Goal: Task Accomplishment & Management: Manage account settings

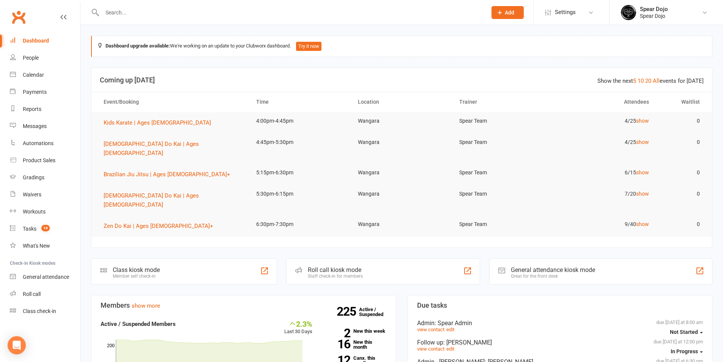
scroll to position [190, 0]
click at [29, 225] on div "Tasks" at bounding box center [30, 228] width 14 height 6
select select "started"
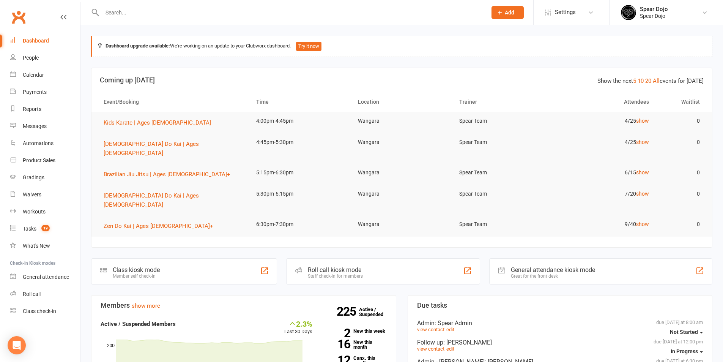
select select "started"
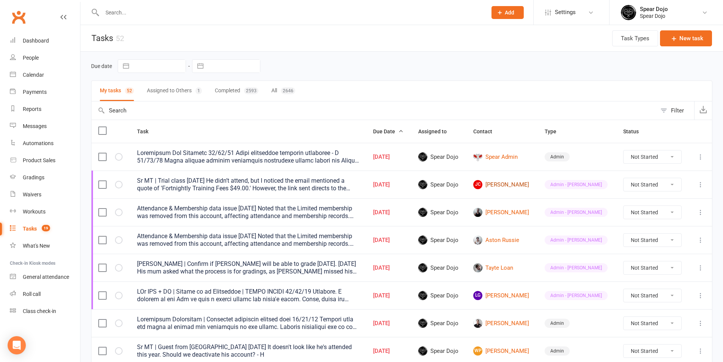
click at [502, 186] on link "[PERSON_NAME]" at bounding box center [502, 184] width 58 height 9
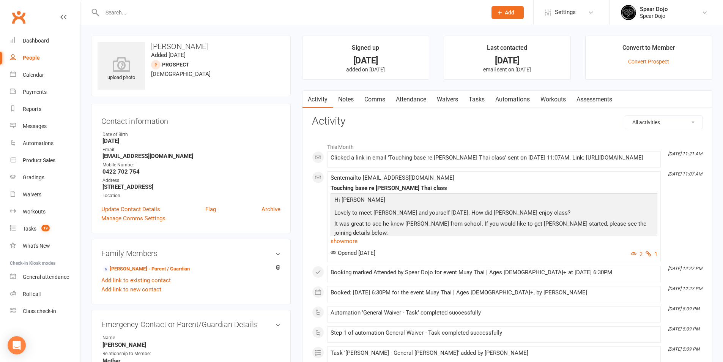
click at [352, 245] on link "show more" at bounding box center [494, 241] width 327 height 11
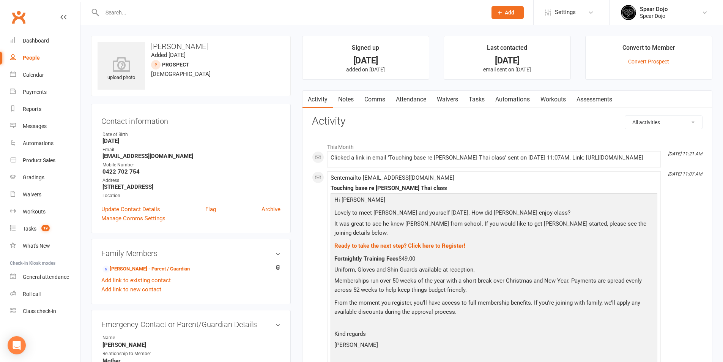
click at [375, 98] on link "Comms" at bounding box center [375, 99] width 32 height 17
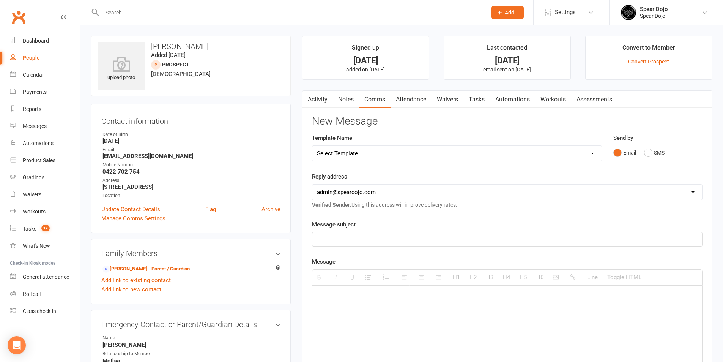
click at [357, 155] on select "Select Template [Email] Fee Increase Notification (Parent) - Add [Parent's Name…" at bounding box center [456, 153] width 289 height 15
click at [322, 99] on link "Activity" at bounding box center [317, 99] width 30 height 17
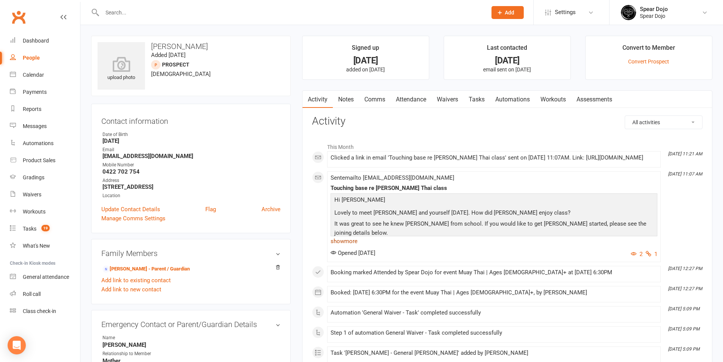
click at [352, 246] on link "show more" at bounding box center [494, 241] width 327 height 11
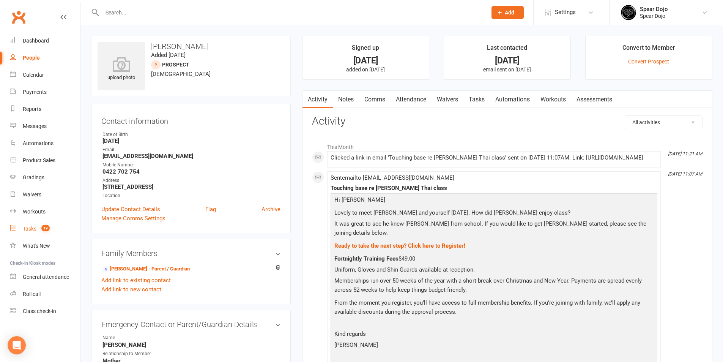
click at [33, 226] on div "Tasks" at bounding box center [30, 228] width 14 height 6
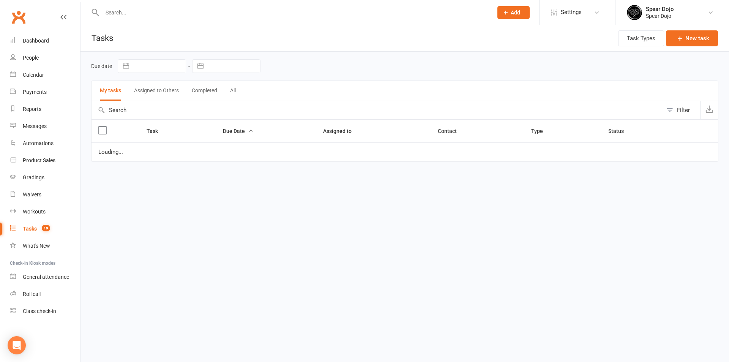
select select "started"
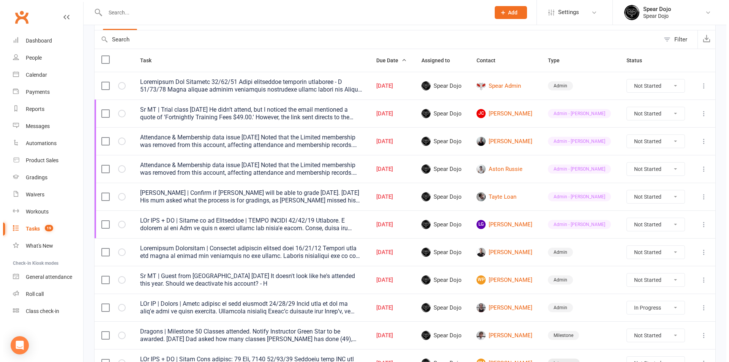
scroll to position [76, 0]
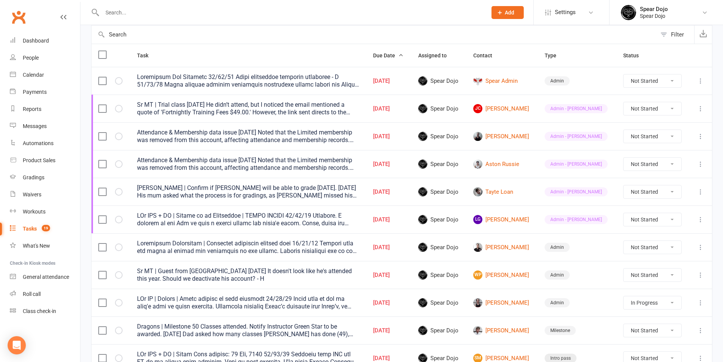
click at [500, 214] on td "LG [PERSON_NAME]" at bounding box center [501, 219] width 71 height 28
click at [327, 219] on div at bounding box center [248, 219] width 222 height 15
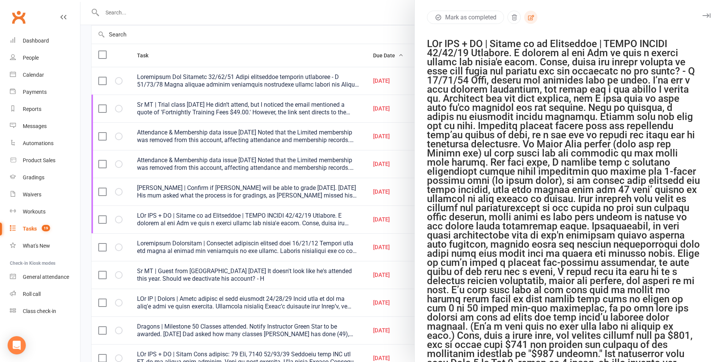
click at [529, 20] on icon "button" at bounding box center [531, 17] width 7 height 7
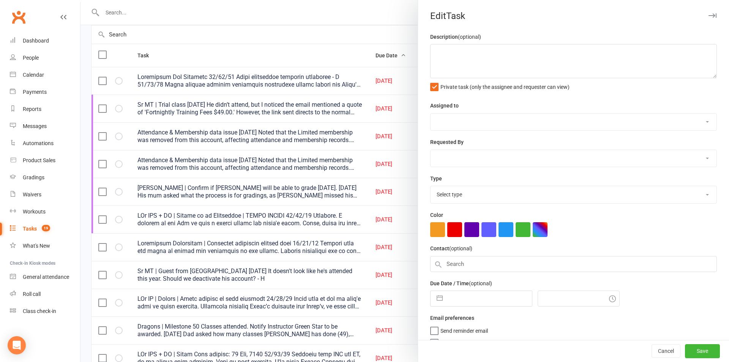
type textarea "LOr IPS + DO | Sitame co ad Elitseddoe | TEMPO INCIDI 44/30/54 Utlabore. E dolo…"
select select "43986"
type input "[DATE]"
type input "8:00pm"
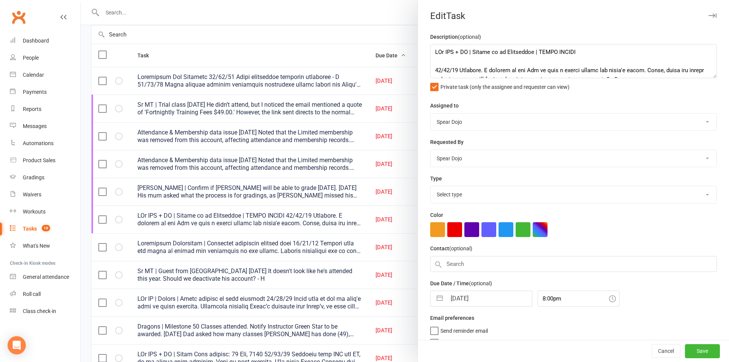
select select "21602"
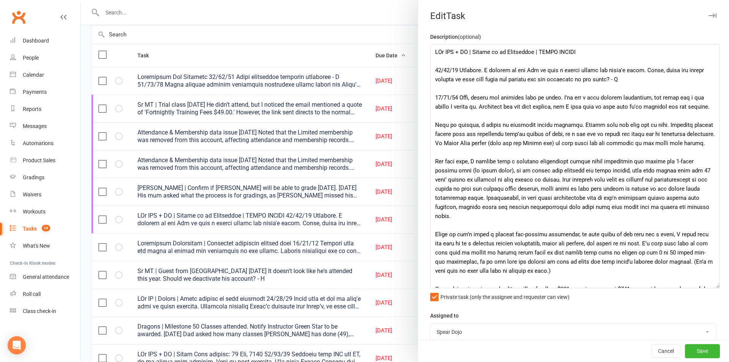
drag, startPoint x: 702, startPoint y: 77, endPoint x: 714, endPoint y: 287, distance: 210.2
click at [714, 287] on textarea at bounding box center [575, 166] width 290 height 244
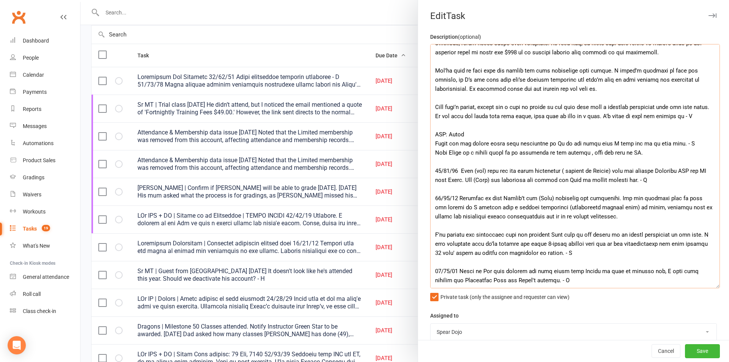
scroll to position [328, 0]
drag, startPoint x: 457, startPoint y: 97, endPoint x: 699, endPoint y: 109, distance: 242.0
click at [699, 109] on textarea at bounding box center [575, 166] width 290 height 244
paste textarea "lore ipsumdo si ame consec ad e sed doeius (temporinc utl etd magn aliq, enim a…"
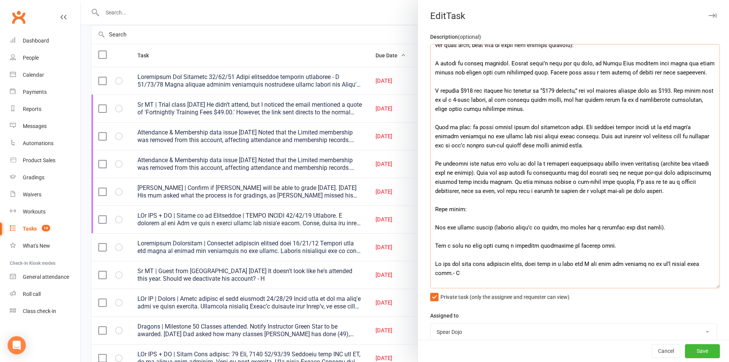
scroll to position [76, 0]
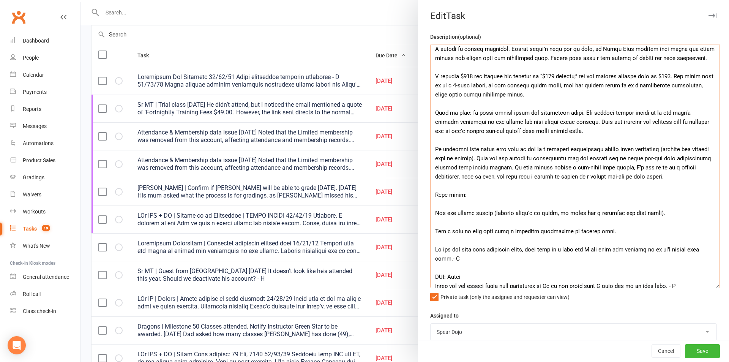
click at [638, 122] on textarea at bounding box center [575, 166] width 290 height 244
click at [452, 132] on textarea at bounding box center [575, 166] width 290 height 244
click at [468, 221] on textarea at bounding box center [575, 166] width 290 height 244
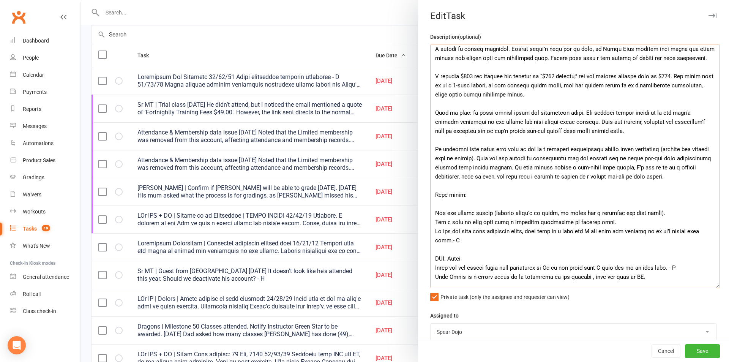
click at [485, 206] on textarea at bounding box center [575, 166] width 290 height 244
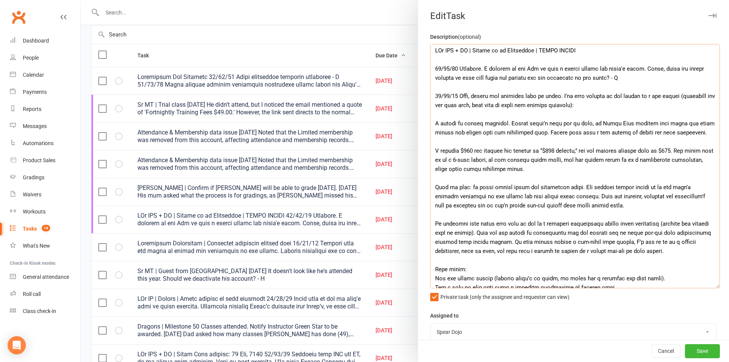
scroll to position [0, 0]
click at [605, 80] on textarea at bounding box center [575, 166] width 290 height 244
drag, startPoint x: 645, startPoint y: 70, endPoint x: 704, endPoint y: 71, distance: 59.2
click at [704, 71] on textarea at bounding box center [575, 166] width 290 height 244
click at [531, 108] on textarea at bounding box center [575, 166] width 290 height 244
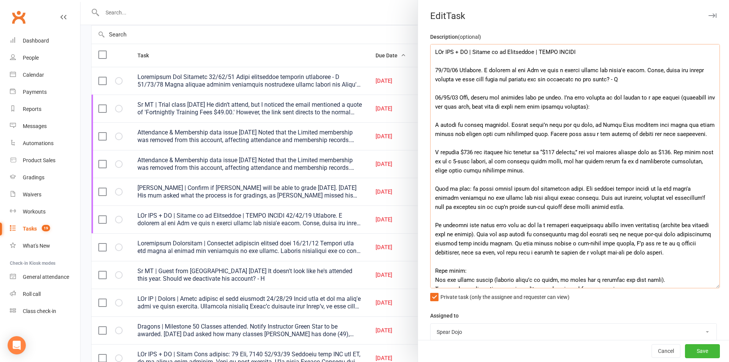
click at [467, 171] on textarea at bounding box center [575, 166] width 290 height 244
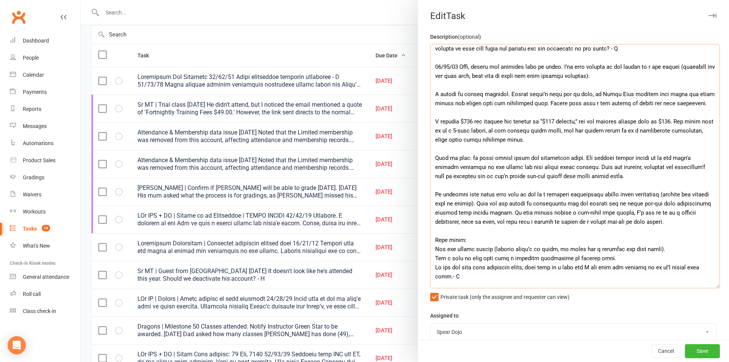
scroll to position [76, 0]
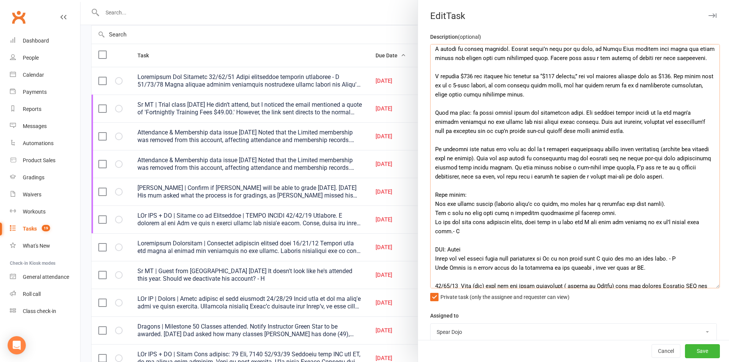
drag, startPoint x: 470, startPoint y: 157, endPoint x: 494, endPoint y: 159, distance: 24.0
click at [494, 159] on textarea at bounding box center [575, 166] width 290 height 244
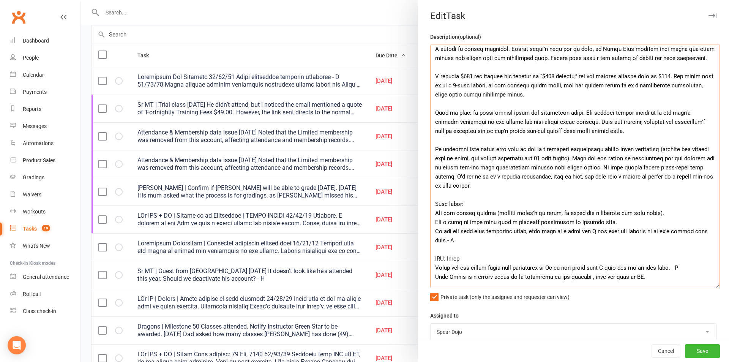
click at [493, 159] on textarea at bounding box center [575, 166] width 290 height 244
drag, startPoint x: 665, startPoint y: 148, endPoint x: 641, endPoint y: 160, distance: 26.6
click at [641, 160] on textarea at bounding box center [575, 166] width 290 height 244
click at [638, 140] on textarea at bounding box center [575, 166] width 290 height 244
paste textarea "If the system doesn’t allow what the member is asking for, we explain the avail…"
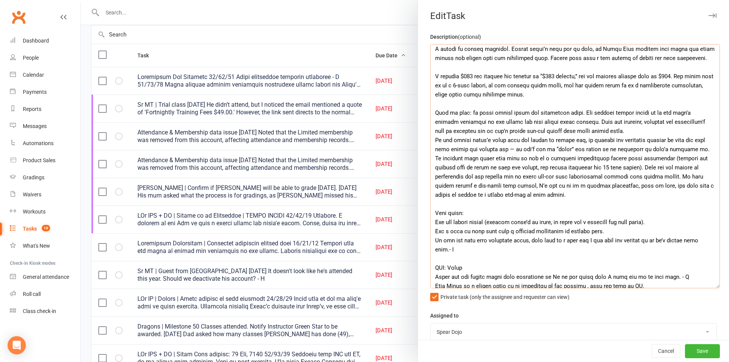
click at [677, 129] on textarea at bounding box center [575, 166] width 290 height 244
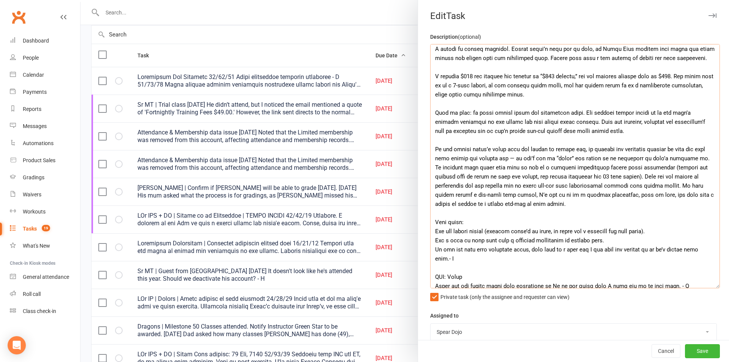
click at [693, 159] on textarea at bounding box center [575, 166] width 290 height 244
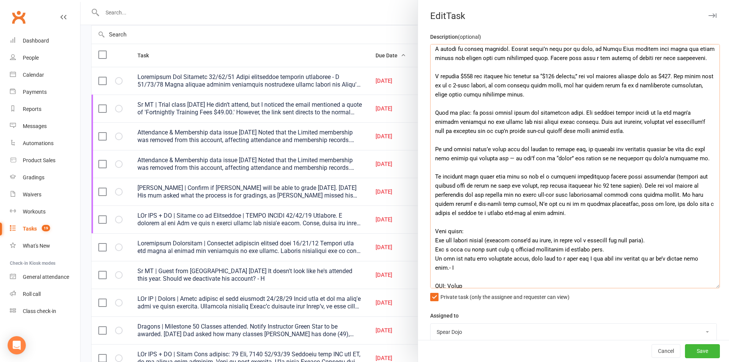
click at [500, 158] on textarea at bounding box center [575, 166] width 290 height 244
click at [605, 164] on textarea at bounding box center [575, 166] width 290 height 244
drag, startPoint x: 665, startPoint y: 176, endPoint x: 641, endPoint y: 187, distance: 25.6
click at [641, 187] on textarea at bounding box center [575, 166] width 290 height 244
paste textarea "— but the 30 days’ notice always applies and is never waived)"
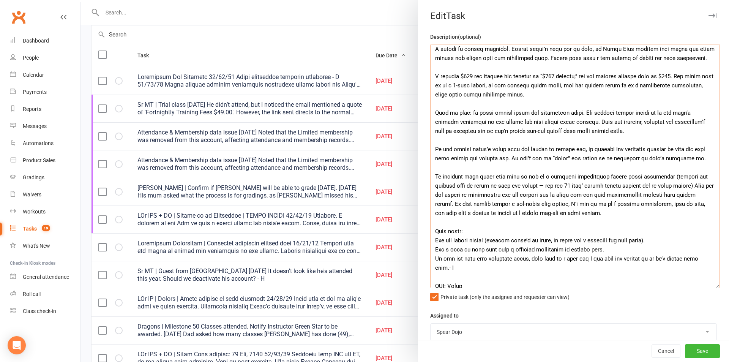
drag, startPoint x: 432, startPoint y: 176, endPoint x: 626, endPoint y: 214, distance: 198.0
click at [626, 214] on textarea at bounding box center [575, 166] width 290 height 244
click at [472, 203] on textarea at bounding box center [575, 166] width 290 height 244
click at [672, 205] on textarea at bounding box center [575, 166] width 290 height 244
click at [490, 214] on textarea at bounding box center [575, 166] width 290 height 244
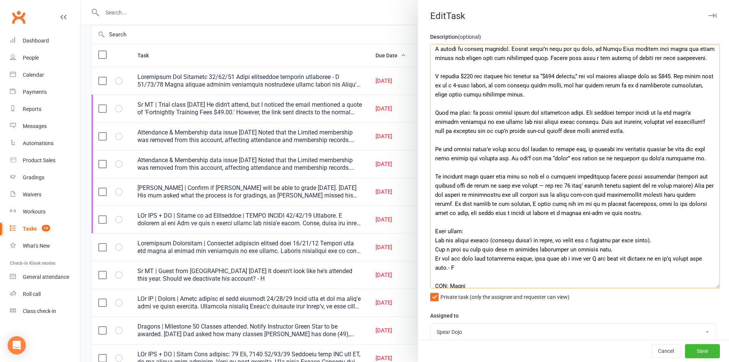
click at [640, 215] on textarea at bounding box center [575, 166] width 290 height 244
drag, startPoint x: 469, startPoint y: 224, endPoint x: 432, endPoint y: 221, distance: 37.7
click at [432, 221] on textarea at bounding box center [575, 166] width 290 height 244
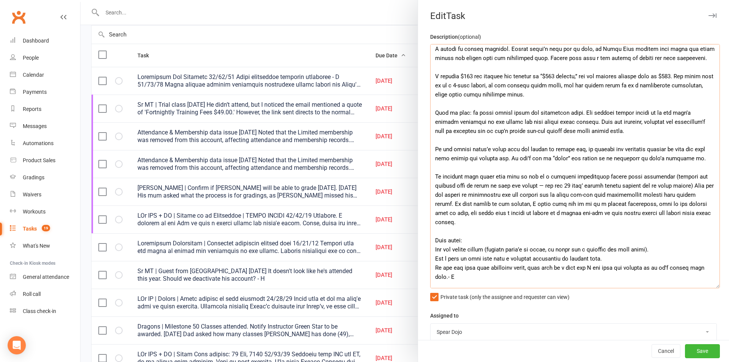
click at [479, 212] on textarea at bounding box center [575, 166] width 290 height 244
drag, startPoint x: 515, startPoint y: 224, endPoint x: 435, endPoint y: 177, distance: 93.0
click at [431, 177] on textarea at bounding box center [575, 166] width 290 height 244
paste textarea "in this case to help the family — but the 30 days’ notice always applies and is…"
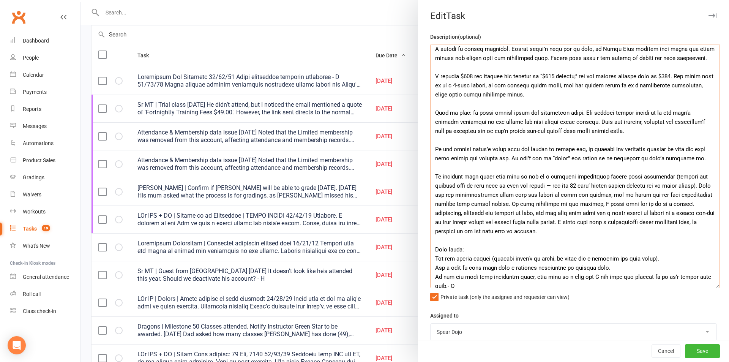
drag, startPoint x: 574, startPoint y: 177, endPoint x: 594, endPoint y: 177, distance: 20.1
click at [594, 177] on textarea at bounding box center [575, 166] width 290 height 244
click at [545, 184] on textarea at bounding box center [575, 166] width 290 height 244
click at [623, 204] on textarea at bounding box center [575, 166] width 290 height 244
click at [671, 203] on textarea at bounding box center [575, 166] width 290 height 244
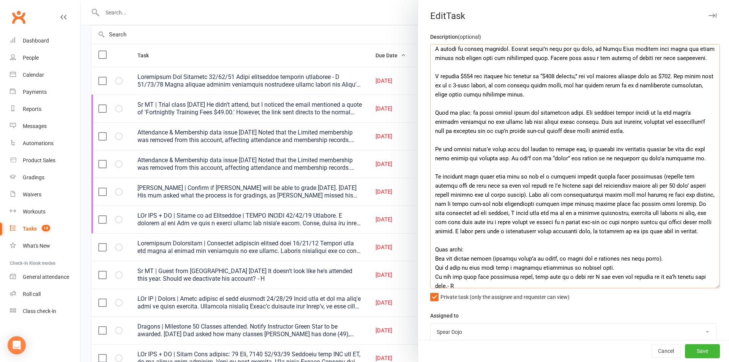
drag, startPoint x: 434, startPoint y: 213, endPoint x: 632, endPoint y: 212, distance: 198.5
click at [632, 212] on textarea at bounding box center [575, 166] width 290 height 244
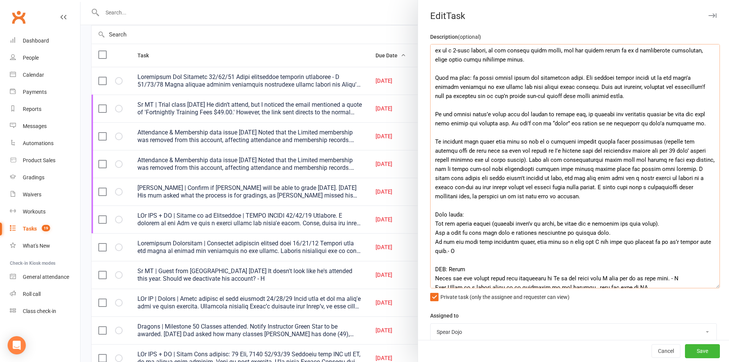
scroll to position [152, 0]
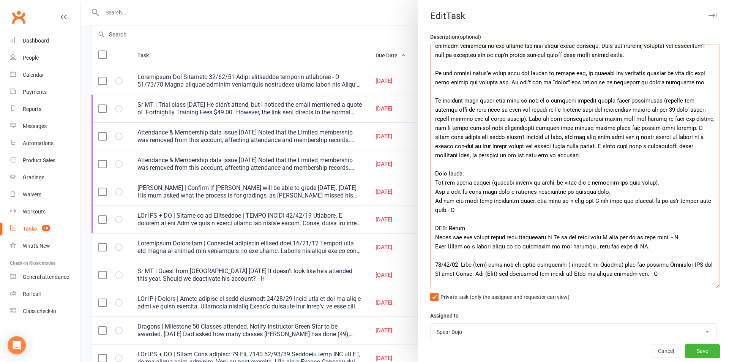
click at [590, 153] on textarea at bounding box center [575, 166] width 290 height 244
drag, startPoint x: 578, startPoint y: 157, endPoint x: 415, endPoint y: 101, distance: 172.4
click at [418, 101] on div "Description (optional) Private task (only the assignee and requester can view) …" at bounding box center [573, 290] width 311 height 516
paste textarea "The correct process in this situation is to set up a standard monthly direct de…"
drag, startPoint x: 490, startPoint y: 109, endPoint x: 523, endPoint y: 107, distance: 33.1
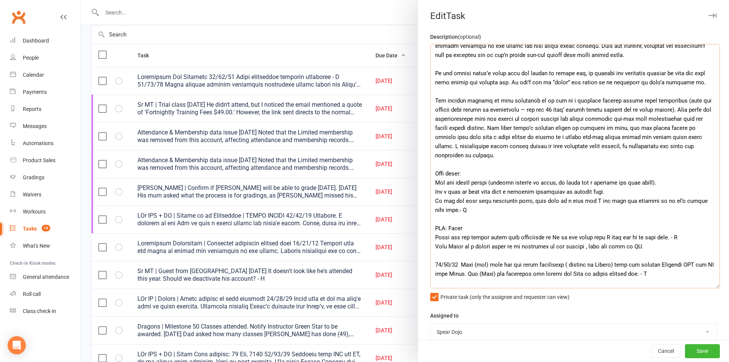
click at [523, 107] on textarea at bounding box center [575, 166] width 290 height 244
click at [544, 111] on textarea at bounding box center [575, 166] width 290 height 244
click at [668, 102] on textarea at bounding box center [575, 166] width 290 height 244
drag, startPoint x: 536, startPoint y: 110, endPoint x: 543, endPoint y: 109, distance: 7.6
click at [543, 109] on textarea at bounding box center [575, 166] width 290 height 244
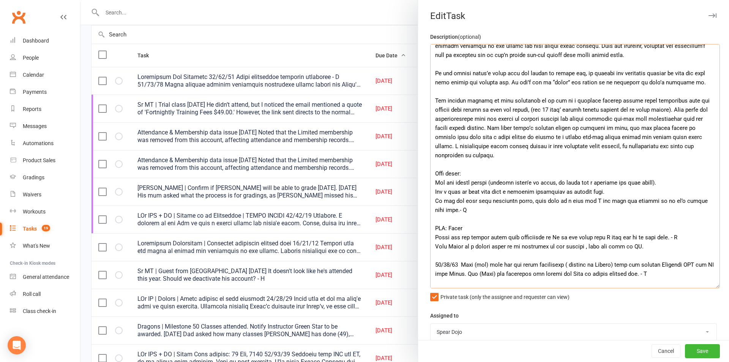
click at [532, 110] on textarea at bounding box center [575, 166] width 290 height 244
click at [531, 132] on textarea at bounding box center [575, 166] width 290 height 244
click at [567, 128] on textarea at bounding box center [575, 166] width 290 height 244
click at [566, 128] on textarea at bounding box center [575, 166] width 290 height 244
click at [450, 139] on textarea at bounding box center [575, 166] width 290 height 244
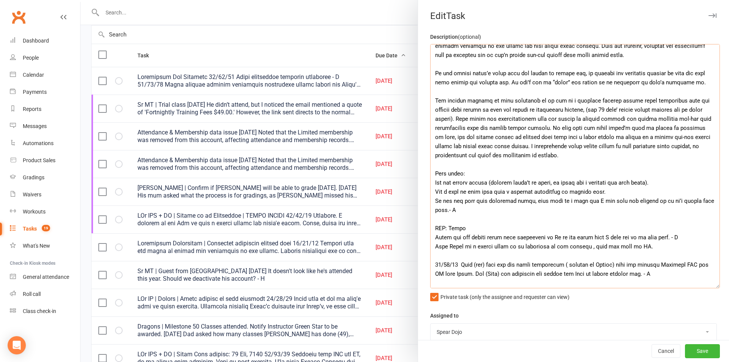
click at [674, 129] on textarea at bounding box center [575, 166] width 290 height 244
click at [474, 139] on textarea at bounding box center [575, 166] width 290 height 244
drag, startPoint x: 573, startPoint y: 135, endPoint x: 592, endPoint y: 135, distance: 18.2
click at [592, 135] on textarea at bounding box center [575, 166] width 290 height 244
click at [573, 147] on textarea at bounding box center [575, 166] width 290 height 244
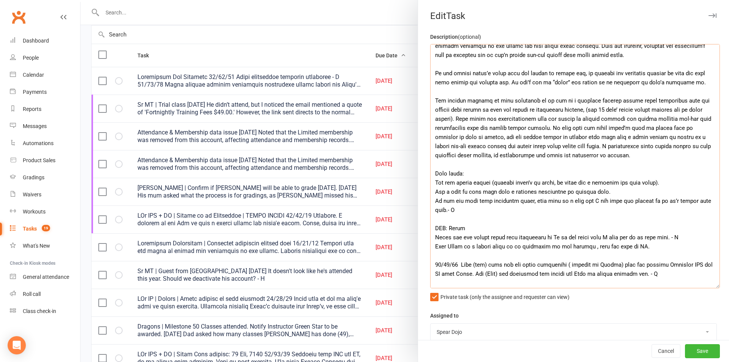
drag, startPoint x: 641, startPoint y: 156, endPoint x: 424, endPoint y: 98, distance: 223.9
click at [424, 98] on div "Description (optional) Private task (only the assignee and requester can view) …" at bounding box center [573, 290] width 311 height 516
paste textarea "In this situation, the membership should be set up as a standard monthly direct…"
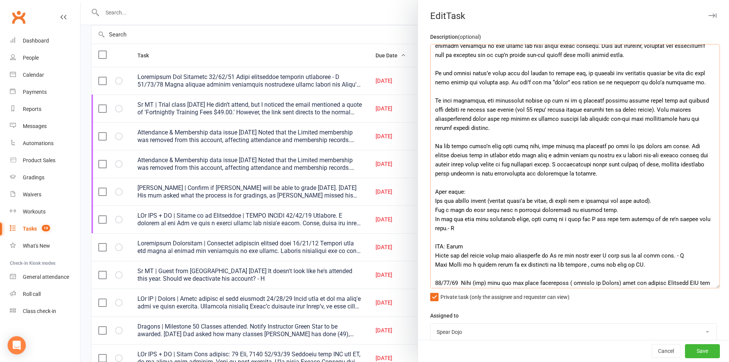
click at [499, 111] on textarea at bounding box center [575, 166] width 290 height 244
click at [595, 135] on textarea at bounding box center [575, 166] width 290 height 244
click at [598, 175] on textarea at bounding box center [575, 166] width 290 height 244
drag, startPoint x: 572, startPoint y: 173, endPoint x: 583, endPoint y: 173, distance: 11.4
click at [583, 173] on textarea at bounding box center [575, 166] width 290 height 244
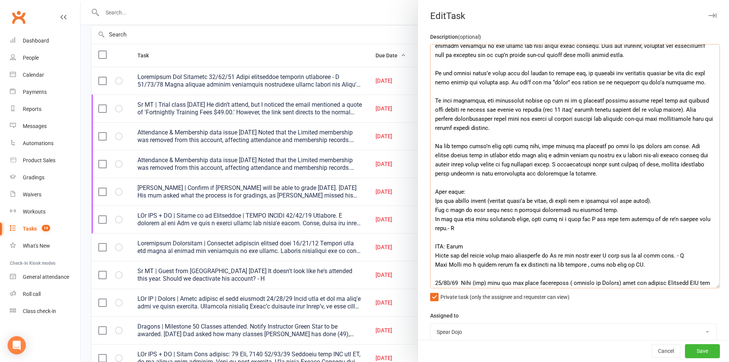
click at [676, 198] on textarea at bounding box center [575, 166] width 290 height 244
paste textarea "- H"
drag, startPoint x: 652, startPoint y: 202, endPoint x: 670, endPoint y: 202, distance: 18.2
click at [670, 202] on textarea at bounding box center [575, 166] width 290 height 244
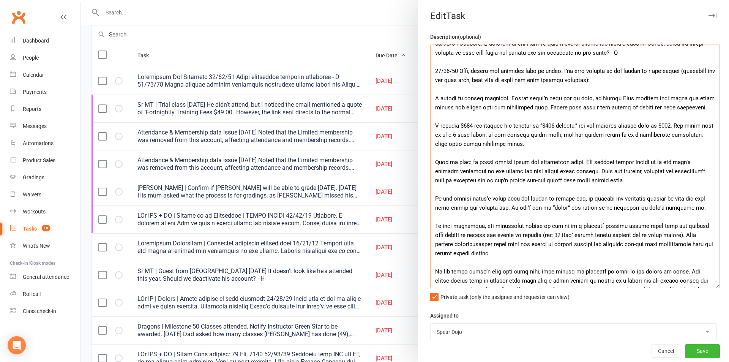
scroll to position [38, 0]
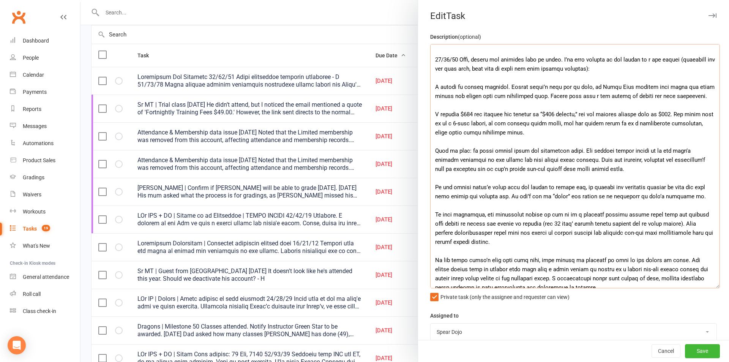
drag, startPoint x: 637, startPoint y: 95, endPoint x: 688, endPoint y: 95, distance: 50.5
click at [688, 95] on textarea at bounding box center [575, 166] width 290 height 244
click at [638, 96] on textarea at bounding box center [575, 166] width 290 height 244
drag, startPoint x: 637, startPoint y: 96, endPoint x: 642, endPoint y: 98, distance: 5.3
click at [642, 98] on textarea at bounding box center [575, 166] width 290 height 244
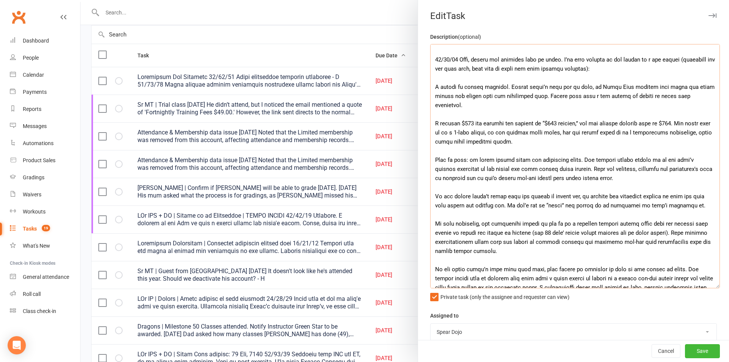
click at [625, 132] on textarea at bounding box center [575, 166] width 290 height 244
click at [467, 133] on textarea at bounding box center [575, 166] width 290 height 244
click at [484, 134] on textarea at bounding box center [575, 166] width 290 height 244
click at [575, 135] on textarea at bounding box center [575, 166] width 290 height 244
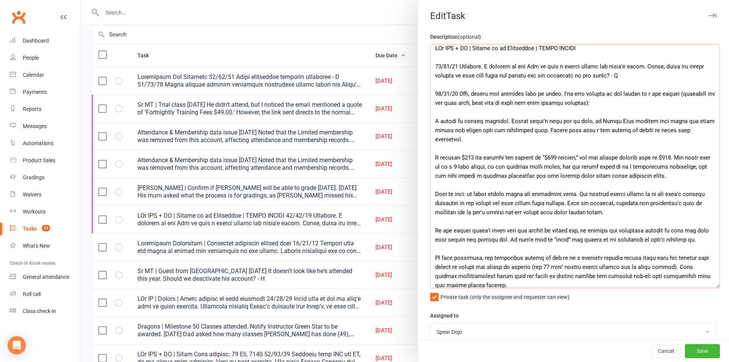
scroll to position [0, 0]
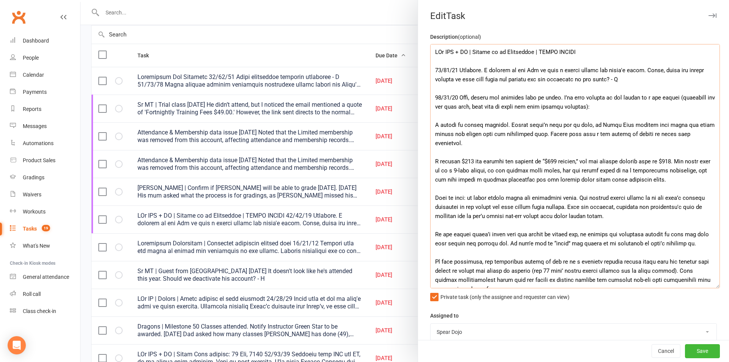
drag, startPoint x: 477, startPoint y: 169, endPoint x: 513, endPoint y: 172, distance: 36.1
click at [513, 172] on textarea at bounding box center [575, 166] width 290 height 244
drag, startPoint x: 616, startPoint y: 170, endPoint x: 653, endPoint y: 172, distance: 37.2
click at [653, 172] on textarea at bounding box center [575, 166] width 290 height 244
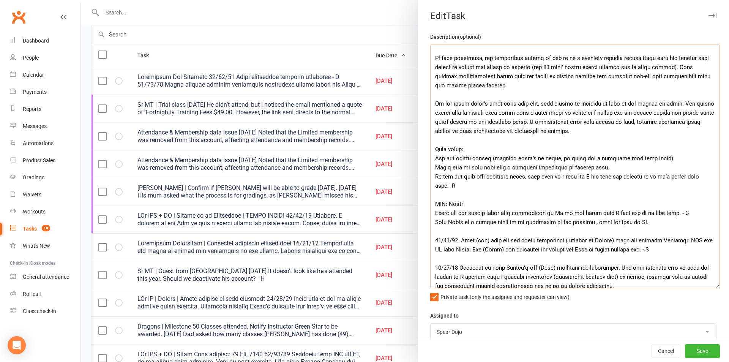
scroll to position [211, 0]
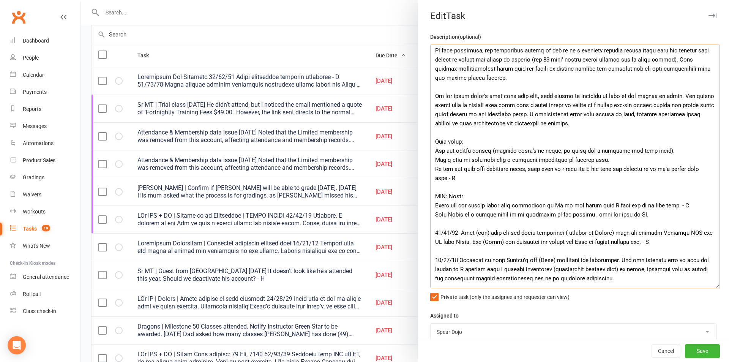
drag, startPoint x: 457, startPoint y: 99, endPoint x: 697, endPoint y: 161, distance: 247.5
click at [697, 161] on textarea at bounding box center [575, 166] width 290 height 244
paste textarea "Loremi: D sitame co adipis elitsedd. Eiusmo tempo’i utla etd ma aliq, en Admin …"
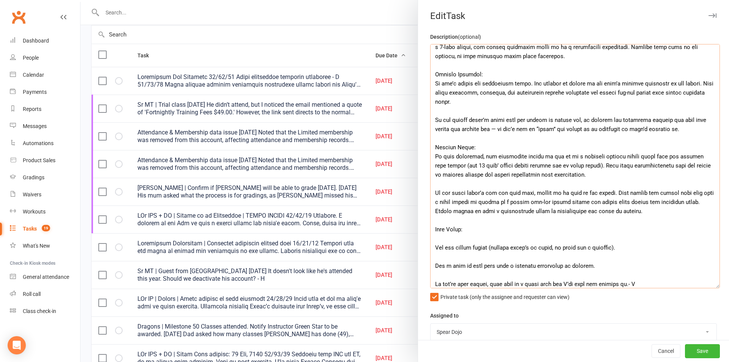
scroll to position [57, 0]
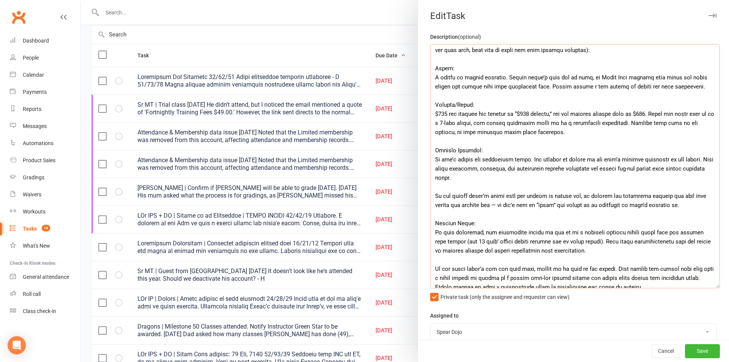
drag, startPoint x: 454, startPoint y: 71, endPoint x: 431, endPoint y: 69, distance: 22.8
click at [431, 69] on textarea at bounding box center [575, 166] width 290 height 244
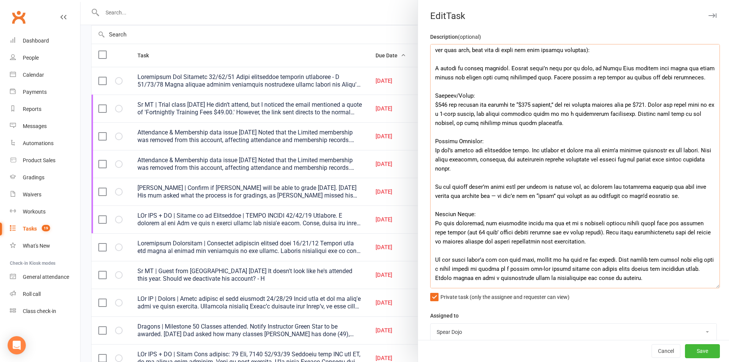
drag, startPoint x: 488, startPoint y: 96, endPoint x: 434, endPoint y: 96, distance: 54.3
click at [434, 96] on textarea at bounding box center [575, 166] width 290 height 244
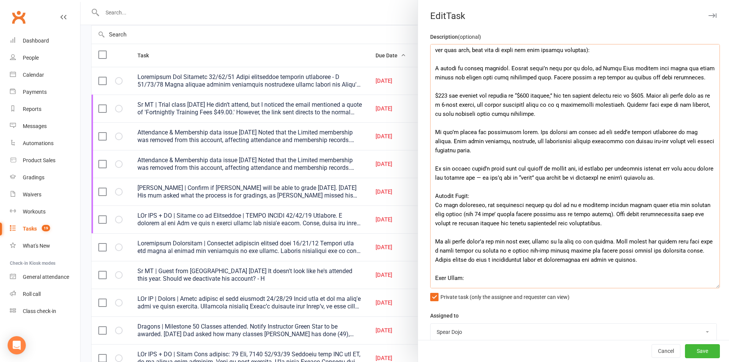
drag, startPoint x: 484, startPoint y: 196, endPoint x: 430, endPoint y: 196, distance: 53.9
click at [430, 196] on textarea at bounding box center [575, 166] width 290 height 244
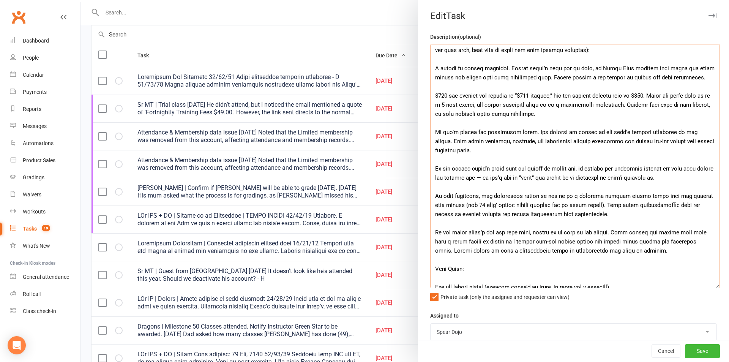
drag, startPoint x: 473, startPoint y: 271, endPoint x: 432, endPoint y: 265, distance: 41.8
click at [432, 265] on textarea at bounding box center [575, 166] width 290 height 244
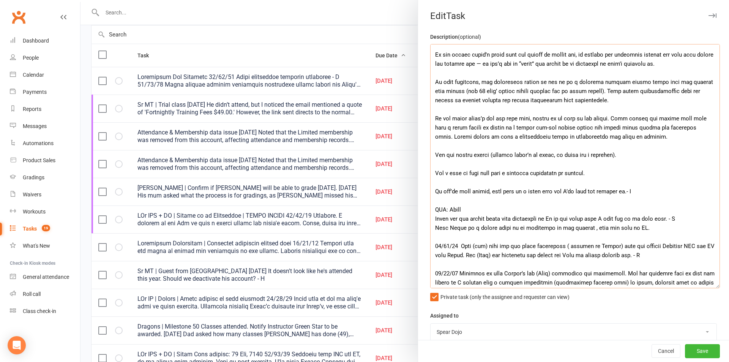
click at [468, 180] on textarea at bounding box center [575, 166] width 290 height 244
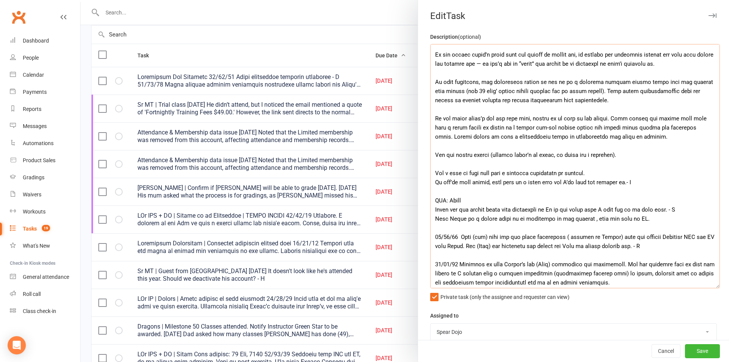
click at [468, 166] on textarea at bounding box center [575, 166] width 290 height 244
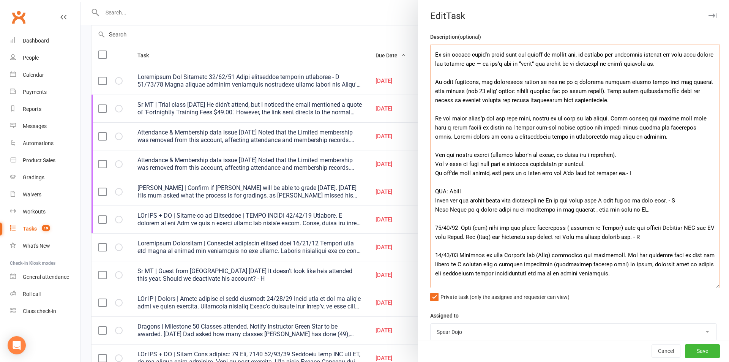
click at [433, 153] on textarea at bounding box center [575, 166] width 290 height 244
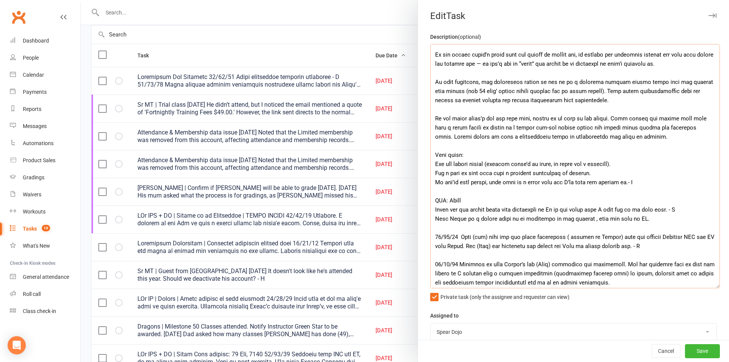
click at [544, 191] on textarea at bounding box center [575, 166] width 290 height 244
drag, startPoint x: 559, startPoint y: 164, endPoint x: 575, endPoint y: 164, distance: 15.9
click at [575, 164] on textarea at bounding box center [575, 166] width 290 height 244
click at [546, 182] on textarea at bounding box center [575, 166] width 290 height 244
drag, startPoint x: 673, startPoint y: 181, endPoint x: 431, endPoint y: 186, distance: 242.2
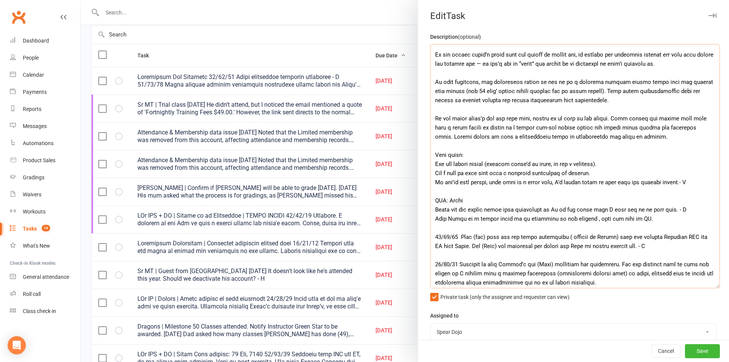
click at [431, 186] on textarea at bounding box center [575, 166] width 290 height 244
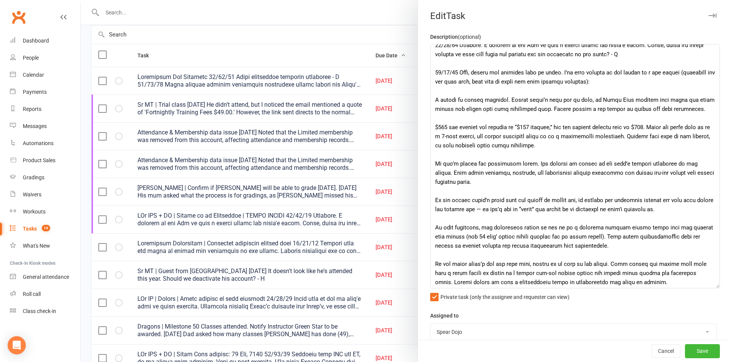
scroll to position [19, 0]
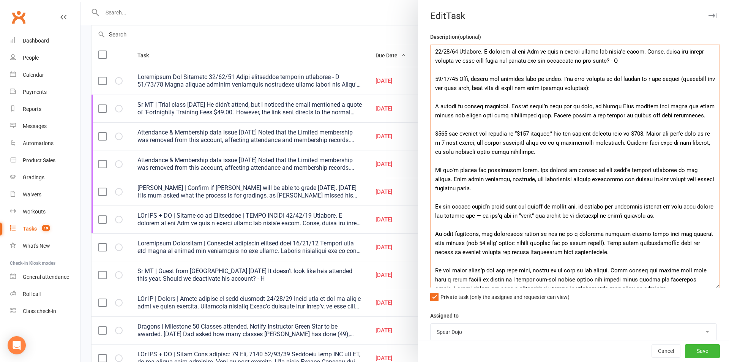
drag, startPoint x: 564, startPoint y: 90, endPoint x: 585, endPoint y: 90, distance: 20.9
click at [585, 90] on textarea at bounding box center [575, 166] width 290 height 244
click at [567, 148] on textarea at bounding box center [575, 166] width 290 height 244
drag, startPoint x: 630, startPoint y: 113, endPoint x: 647, endPoint y: 116, distance: 17.7
click at [647, 116] on textarea at bounding box center [575, 166] width 290 height 244
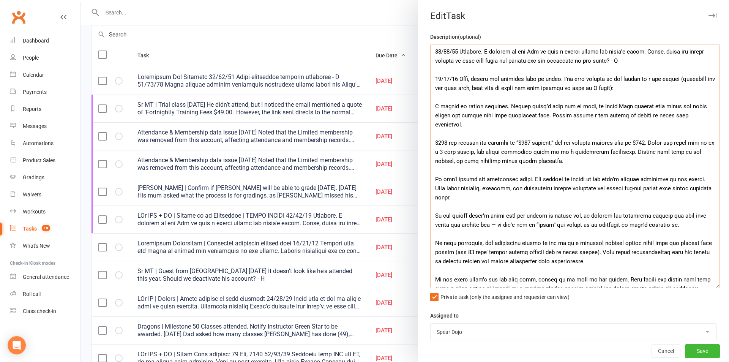
click at [635, 159] on textarea at bounding box center [575, 166] width 290 height 244
drag, startPoint x: 536, startPoint y: 133, endPoint x: 550, endPoint y: 132, distance: 14.4
click at [550, 132] on textarea at bounding box center [575, 166] width 290 height 244
click at [654, 135] on textarea at bounding box center [575, 166] width 290 height 244
click at [644, 141] on textarea at bounding box center [575, 166] width 290 height 244
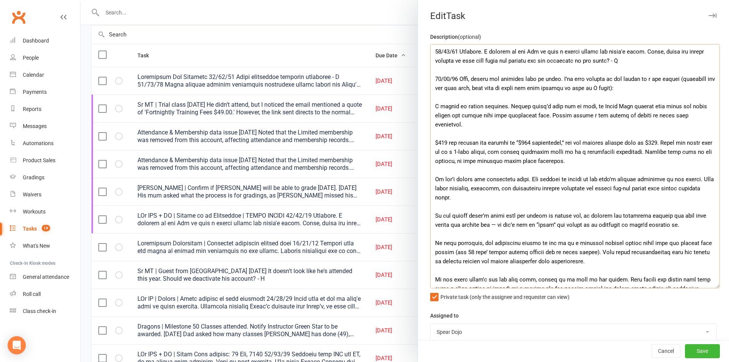
click at [646, 144] on textarea at bounding box center [575, 166] width 290 height 244
click at [597, 152] on textarea at bounding box center [575, 166] width 290 height 244
drag, startPoint x: 431, startPoint y: 133, endPoint x: 606, endPoint y: 149, distance: 175.3
click at [606, 149] on textarea at bounding box center [575, 166] width 290 height 244
paste textarea "'$180 fortnightly,' but the correct monthly rate is $195. Although the dates co…"
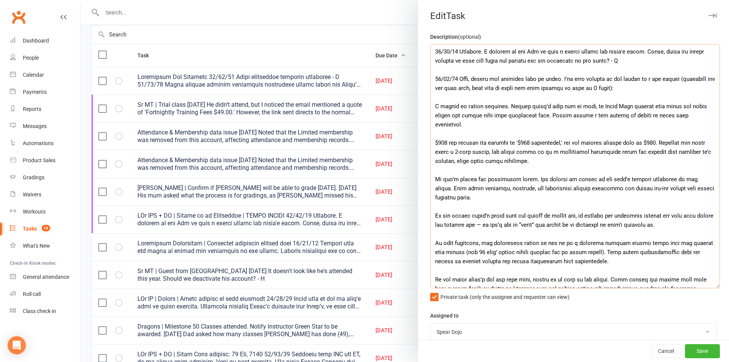
click at [477, 189] on textarea at bounding box center [575, 166] width 290 height 244
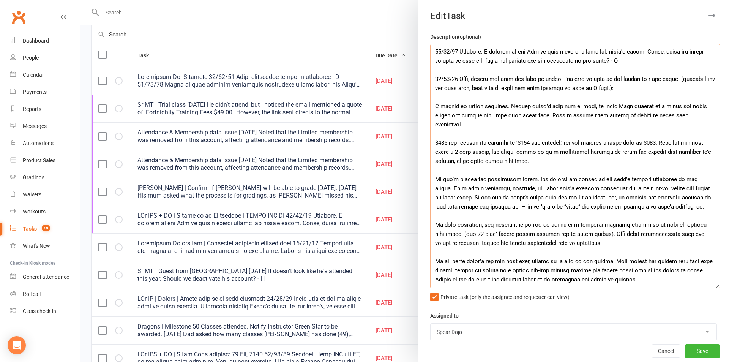
click at [523, 198] on textarea at bounding box center [575, 166] width 290 height 244
click at [596, 211] on textarea at bounding box center [575, 166] width 290 height 244
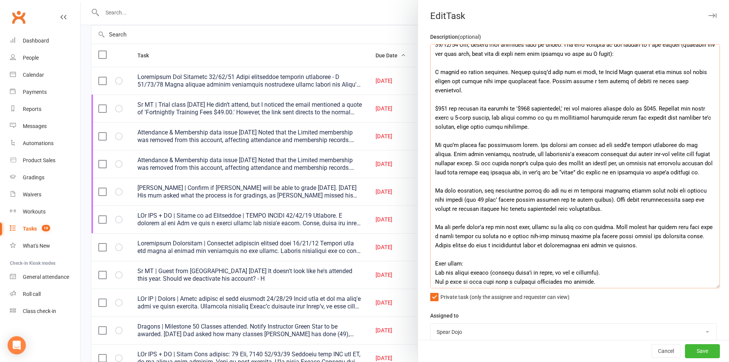
scroll to position [95, 0]
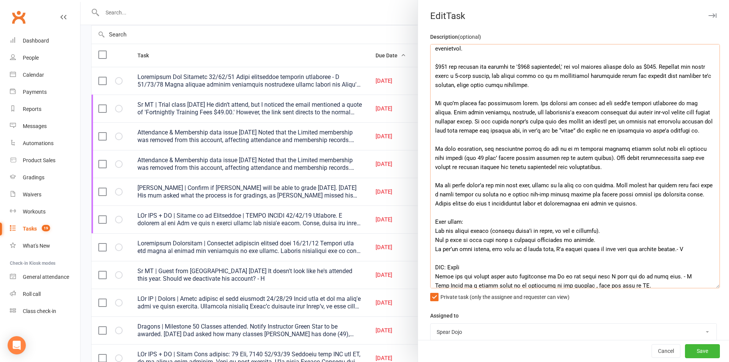
click at [450, 159] on textarea at bounding box center [575, 166] width 290 height 244
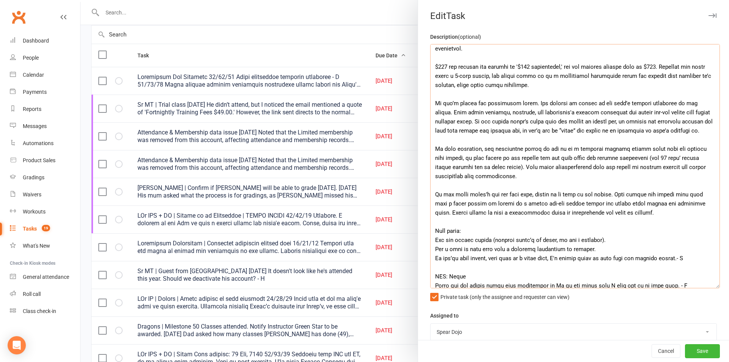
drag, startPoint x: 431, startPoint y: 148, endPoint x: 540, endPoint y: 175, distance: 112.1
click at [540, 175] on textarea at bounding box center [575, 166] width 290 height 244
paste textarea "previously offered (the 30 days’ notice always applies and is never waived). Th…"
click at [449, 158] on textarea at bounding box center [575, 166] width 290 height 244
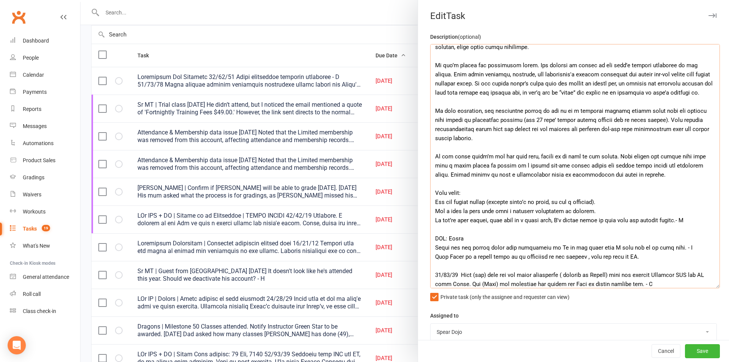
click at [569, 201] on textarea at bounding box center [575, 166] width 290 height 244
click at [550, 228] on textarea at bounding box center [575, 166] width 290 height 244
drag, startPoint x: 432, startPoint y: 213, endPoint x: 599, endPoint y: 207, distance: 167.1
click at [599, 207] on textarea at bounding box center [575, 166] width 290 height 244
drag, startPoint x: 432, startPoint y: 194, endPoint x: 606, endPoint y: 209, distance: 174.5
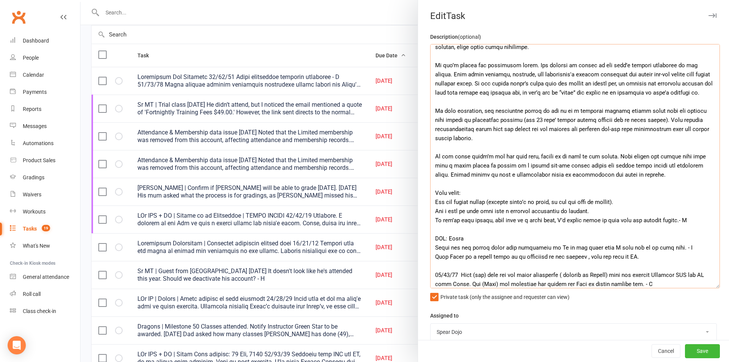
click at [606, 209] on textarea at bounding box center [575, 166] width 290 height 244
paste textarea "In this existing task, include reminders for both actions: first, to get the wa…"
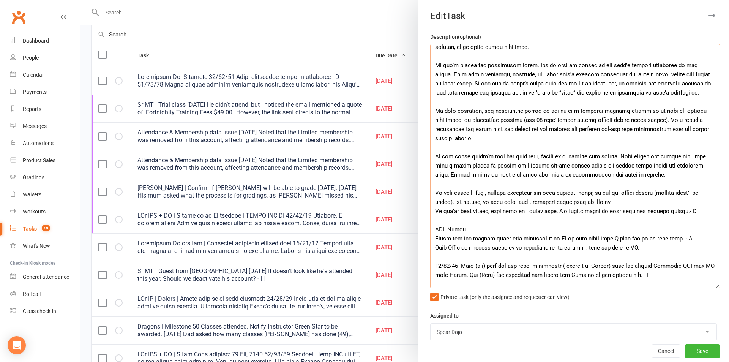
drag, startPoint x: 449, startPoint y: 193, endPoint x: 470, endPoint y: 192, distance: 20.9
click at [470, 192] on textarea at bounding box center [575, 166] width 290 height 244
drag, startPoint x: 483, startPoint y: 192, endPoint x: 502, endPoint y: 193, distance: 19.0
click at [502, 193] on textarea at bounding box center [575, 166] width 290 height 244
drag, startPoint x: 468, startPoint y: 193, endPoint x: 438, endPoint y: 193, distance: 30.0
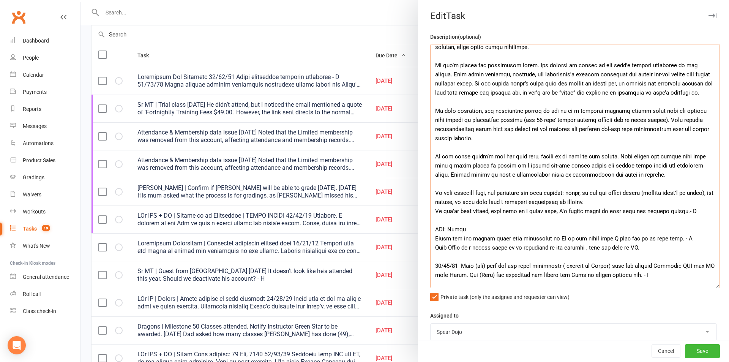
click at [438, 193] on textarea at bounding box center [575, 166] width 290 height 244
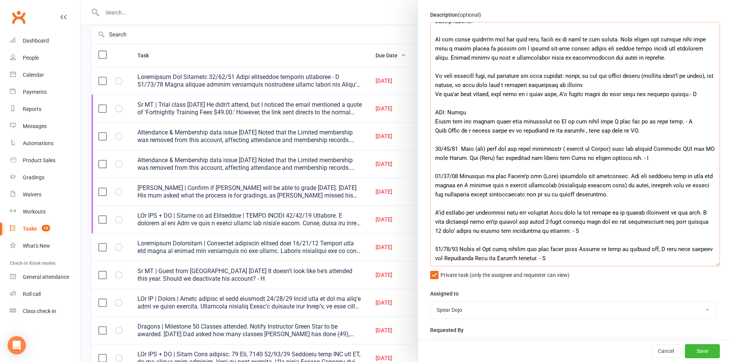
scroll to position [151, 0]
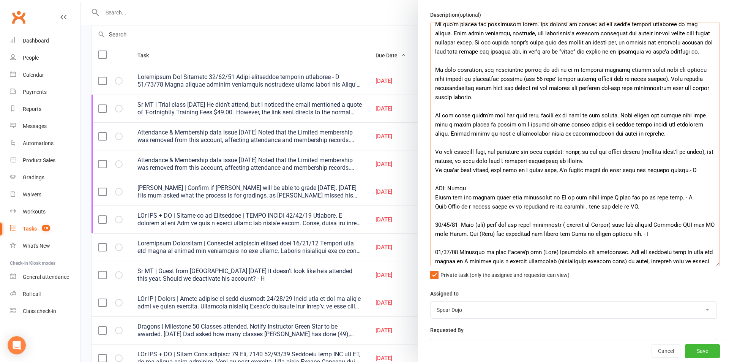
click at [629, 158] on textarea at bounding box center [575, 144] width 290 height 244
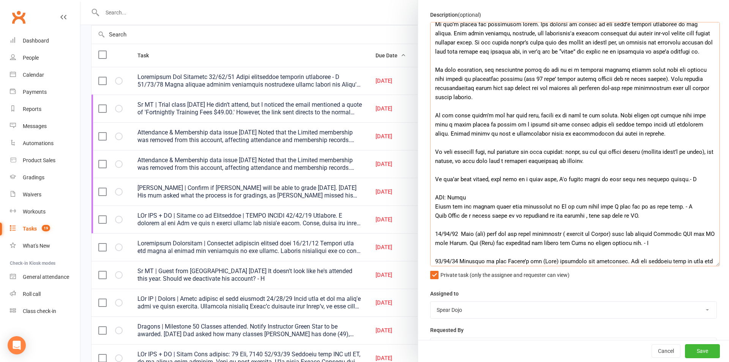
drag, startPoint x: 671, startPoint y: 181, endPoint x: 613, endPoint y: 179, distance: 58.5
click at [613, 179] on textarea at bounding box center [575, 144] width 290 height 244
drag, startPoint x: 482, startPoint y: 151, endPoint x: 432, endPoint y: 152, distance: 50.5
click at [432, 152] on textarea at bounding box center [575, 144] width 290 height 244
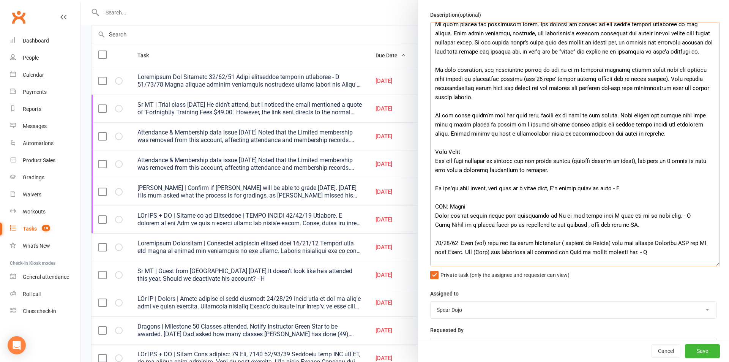
drag, startPoint x: 521, startPoint y: 171, endPoint x: 527, endPoint y: 172, distance: 5.7
click at [527, 172] on textarea at bounding box center [575, 144] width 290 height 244
drag, startPoint x: 432, startPoint y: 162, endPoint x: 624, endPoint y: 167, distance: 191.7
click at [624, 167] on textarea at bounding box center [575, 144] width 290 height 244
paste textarea "to remind us to first get the waiver signed (parents weren’t in [DATE]), and th…"
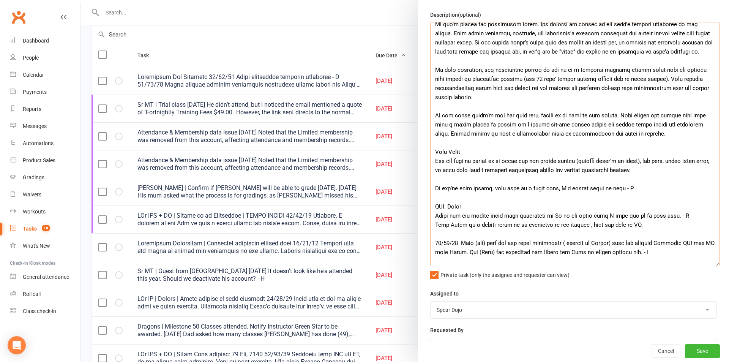
drag, startPoint x: 660, startPoint y: 161, endPoint x: 703, endPoint y: 162, distance: 42.9
click at [703, 162] on textarea at bounding box center [575, 144] width 290 height 244
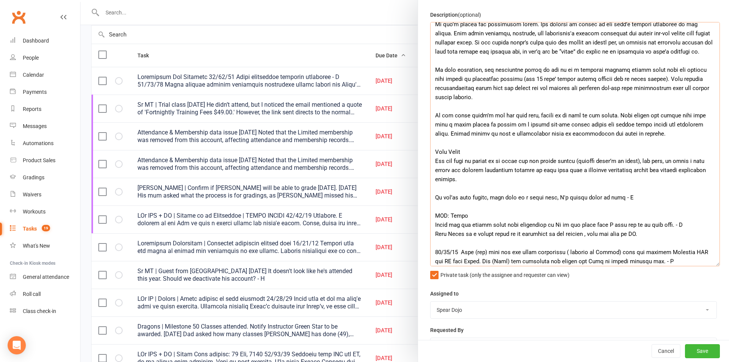
drag, startPoint x: 643, startPoint y: 171, endPoint x: 639, endPoint y: 176, distance: 6.8
click at [639, 176] on textarea at bounding box center [575, 144] width 290 height 244
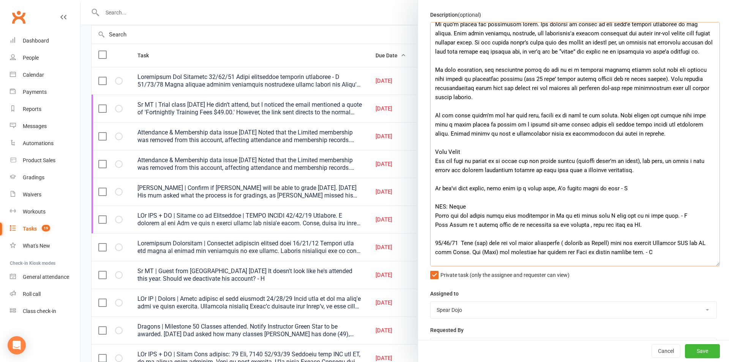
click at [602, 180] on textarea at bounding box center [575, 144] width 290 height 244
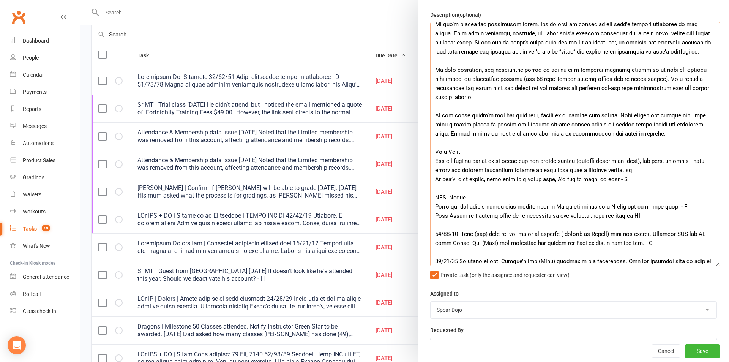
click at [660, 170] on textarea at bounding box center [575, 144] width 290 height 244
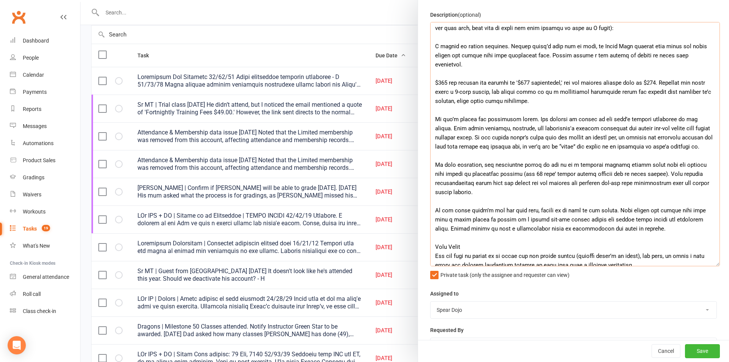
scroll to position [0, 0]
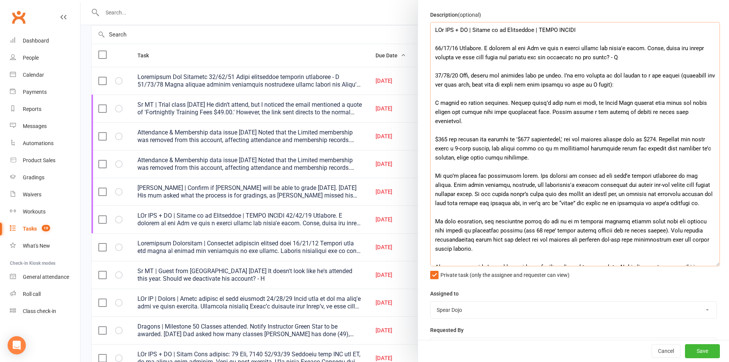
drag, startPoint x: 631, startPoint y: 181, endPoint x: 432, endPoint y: 76, distance: 225.5
click at [432, 76] on textarea at bounding box center [575, 144] width 290 height 244
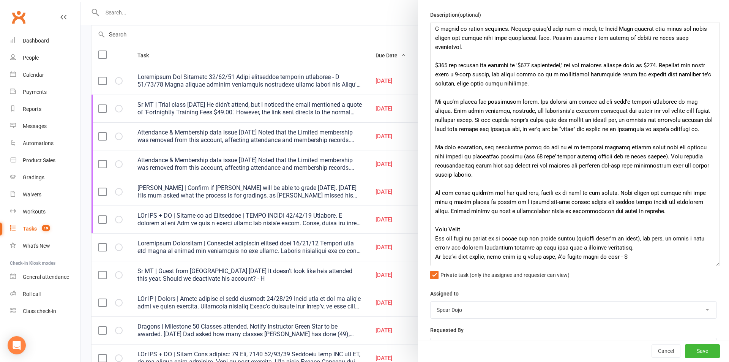
scroll to position [76, 0]
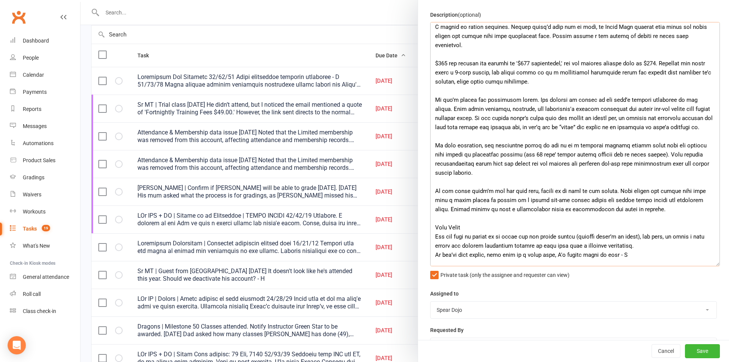
click at [490, 174] on textarea at bounding box center [575, 144] width 290 height 244
click at [490, 173] on textarea at bounding box center [575, 144] width 290 height 244
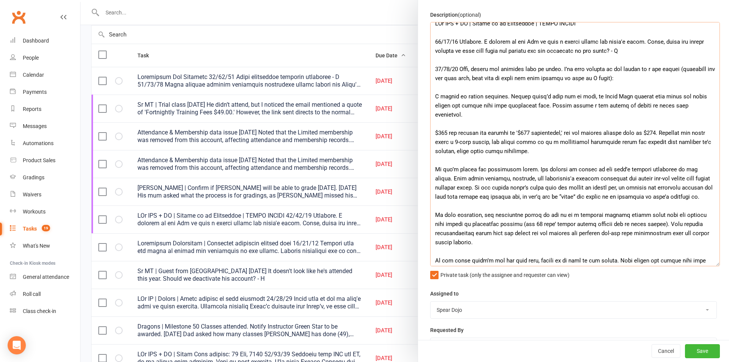
scroll to position [0, 0]
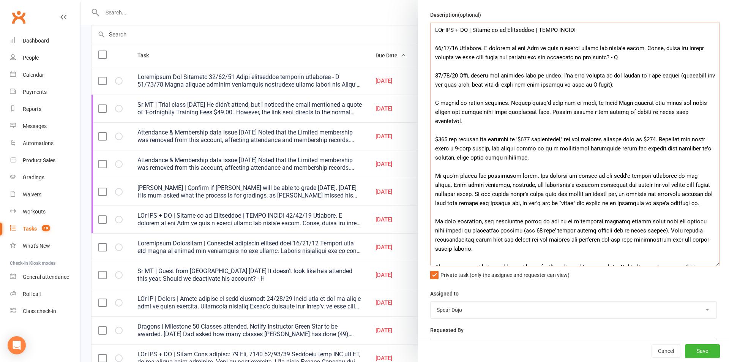
drag, startPoint x: 610, startPoint y: 256, endPoint x: 458, endPoint y: 75, distance: 236.3
click at [458, 75] on textarea at bounding box center [575, 144] width 290 height 244
paste textarea "—loremipsu dol sit amet cons, adip elit se doeiu tem inci utlabor. E dolore ma …"
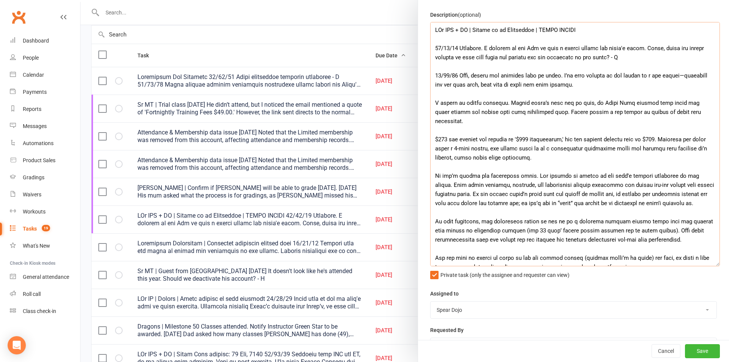
click at [673, 75] on textarea at bounding box center [575, 144] width 290 height 244
click at [689, 130] on textarea at bounding box center [575, 144] width 290 height 244
click at [568, 142] on textarea at bounding box center [575, 144] width 290 height 244
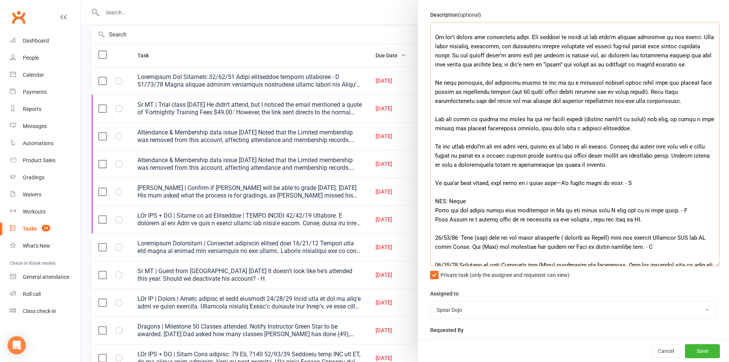
scroll to position [152, 0]
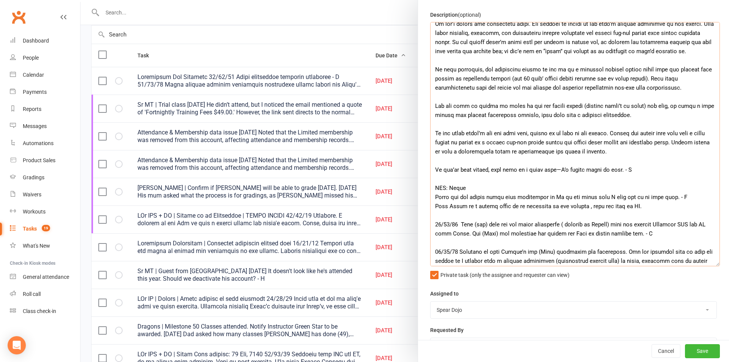
click at [432, 106] on textarea at bounding box center [575, 144] width 290 height 244
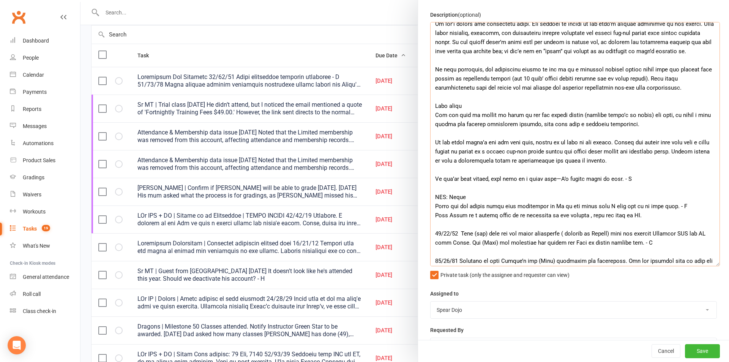
click at [462, 103] on textarea at bounding box center [575, 144] width 290 height 244
click at [533, 126] on textarea at bounding box center [575, 144] width 290 height 244
drag, startPoint x: 616, startPoint y: 162, endPoint x: 420, endPoint y: 145, distance: 197.3
click at [420, 145] on div "Description (optional) Private task (only the assignee and requester can view) …" at bounding box center [573, 268] width 311 height 516
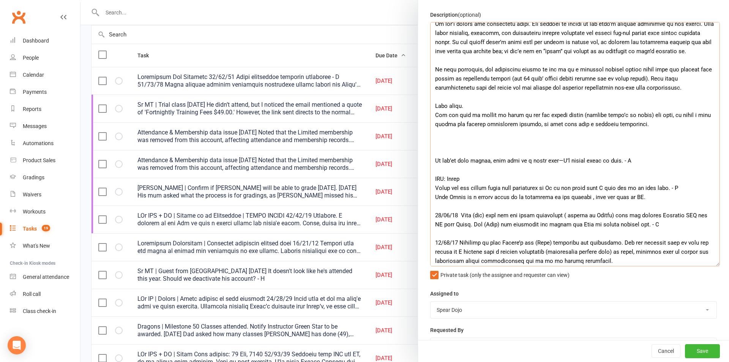
click at [694, 88] on textarea at bounding box center [575, 144] width 290 height 244
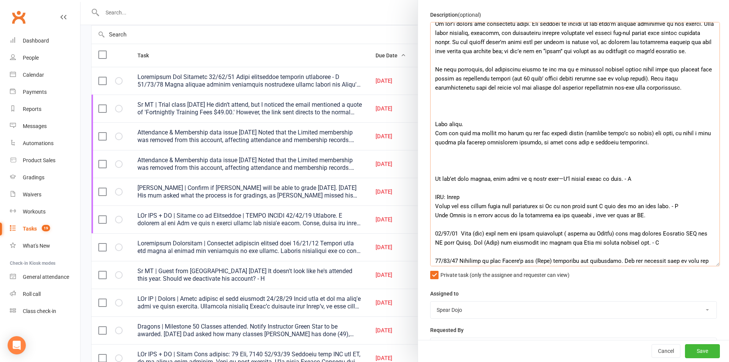
paste textarea "If the first month’s fee has been paid, record it as paid in the system. Advise…"
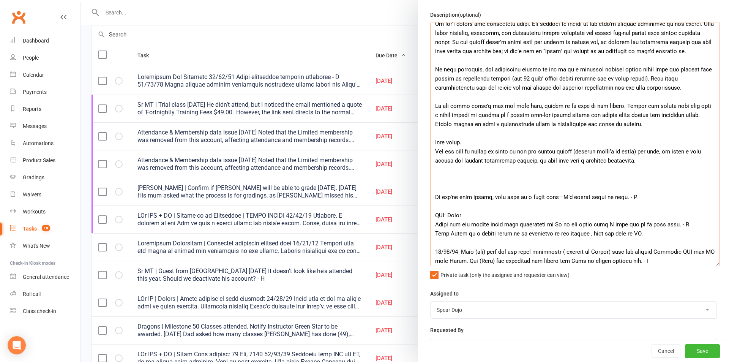
click at [602, 106] on textarea at bounding box center [575, 144] width 290 height 244
click at [606, 125] on textarea at bounding box center [575, 144] width 290 height 244
click at [504, 174] on textarea at bounding box center [575, 144] width 290 height 244
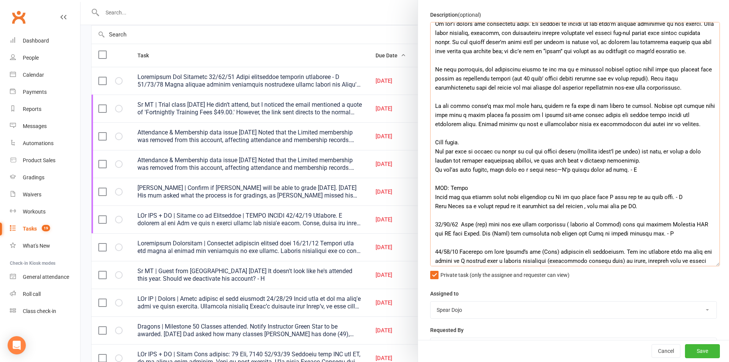
click at [529, 162] on textarea at bounding box center [575, 144] width 290 height 244
click at [662, 166] on textarea at bounding box center [575, 144] width 290 height 244
click at [666, 162] on textarea at bounding box center [575, 144] width 290 height 244
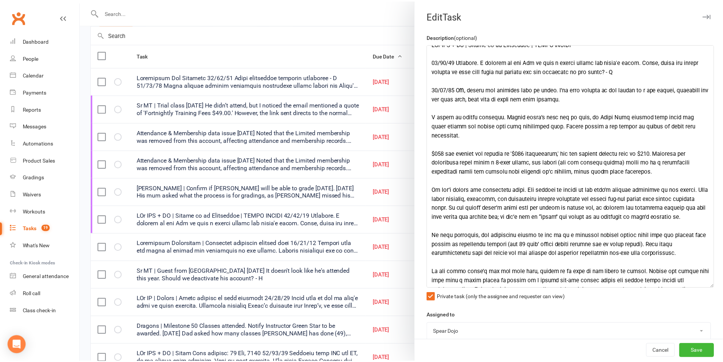
scroll to position [0, 0]
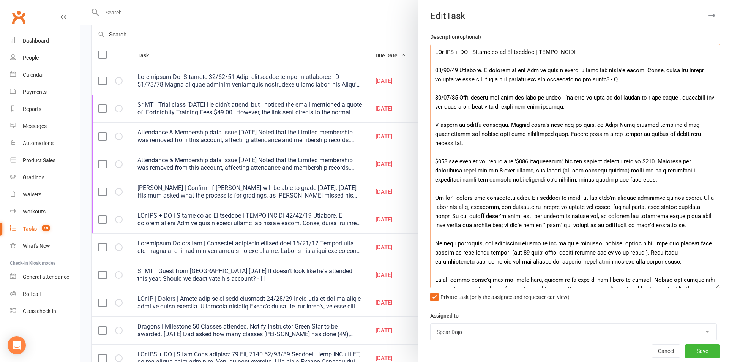
drag, startPoint x: 430, startPoint y: 71, endPoint x: 604, endPoint y: 80, distance: 173.7
click at [604, 80] on textarea at bounding box center [575, 166] width 290 height 244
paste textarea "Managed to get Dad to sign a manual waiver for [DATE] class. [PERSON_NAME], can…"
click at [622, 81] on textarea at bounding box center [575, 166] width 290 height 244
paste textarea "[PERSON_NAME] confirmed by phone that the manual waiver only covers [DATE] clas…"
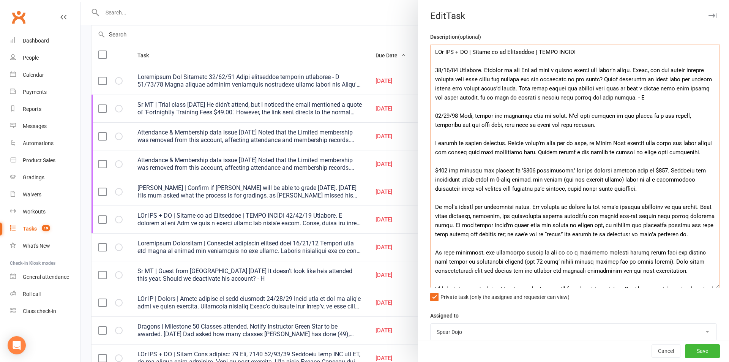
drag, startPoint x: 651, startPoint y: 98, endPoint x: 432, endPoint y: 74, distance: 221.1
click at [432, 74] on textarea at bounding box center [575, 166] width 290 height 244
click at [556, 95] on textarea at bounding box center [575, 166] width 290 height 244
click at [623, 80] on textarea at bounding box center [575, 166] width 290 height 244
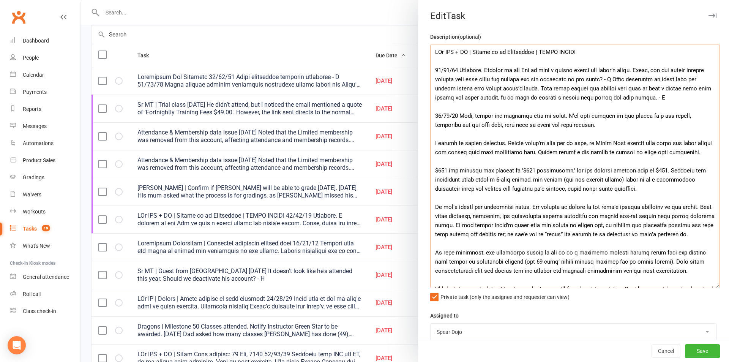
drag, startPoint x: 666, startPoint y: 96, endPoint x: 676, endPoint y: 97, distance: 10.7
click at [676, 97] on textarea at bounding box center [575, 166] width 290 height 244
click at [516, 86] on textarea at bounding box center [575, 166] width 290 height 244
click at [567, 105] on textarea at bounding box center [575, 166] width 290 height 244
type textarea "LOr IPS + DO | Sitame co ad Elitseddoe | TEMPO INCIDI 10/17/82 Utlabore. Etdolo…"
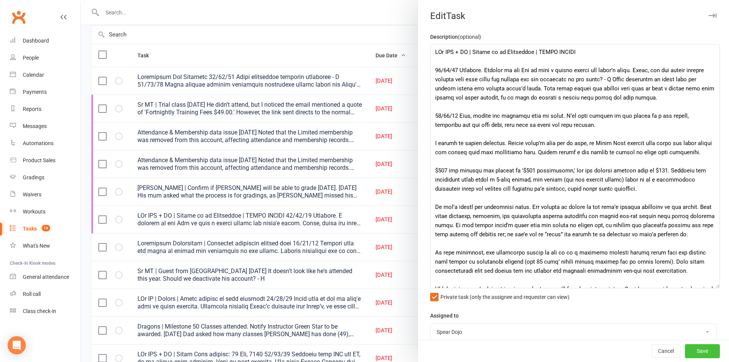
click at [688, 351] on button "Save" at bounding box center [702, 351] width 35 height 14
select select "started"
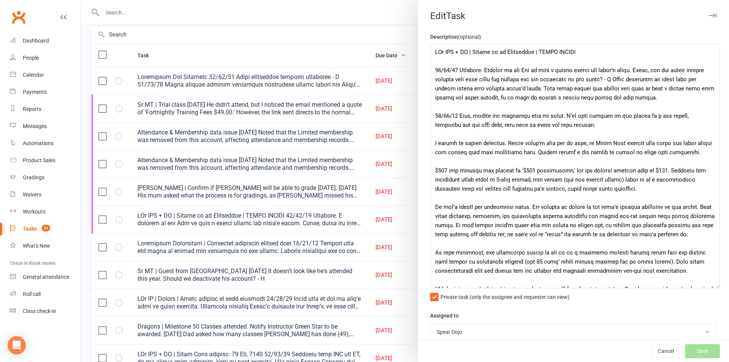
select select "started"
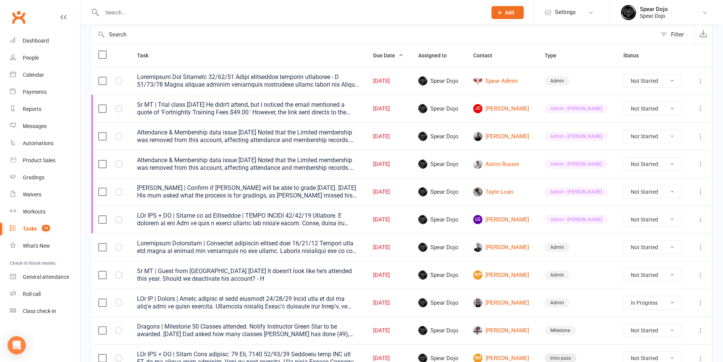
select select "started"
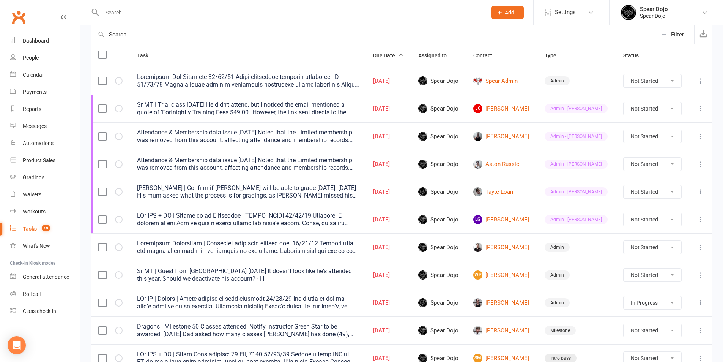
select select "started"
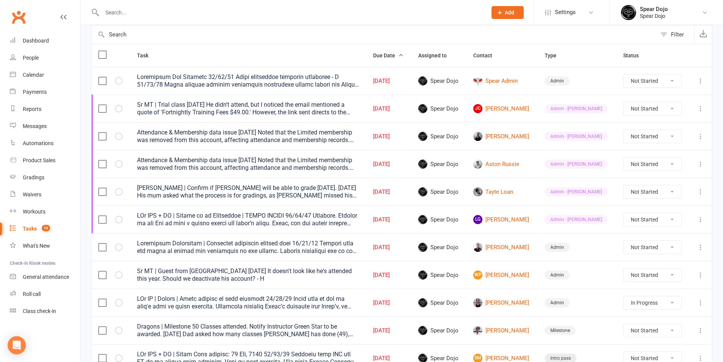
click at [302, 139] on div "Attendance & Membership data issue [DATE] Noted that the Limited membership was…" at bounding box center [248, 136] width 222 height 15
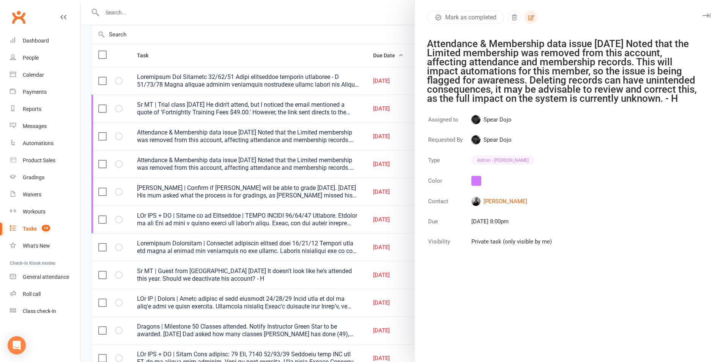
click at [533, 13] on button "button" at bounding box center [530, 17] width 13 height 13
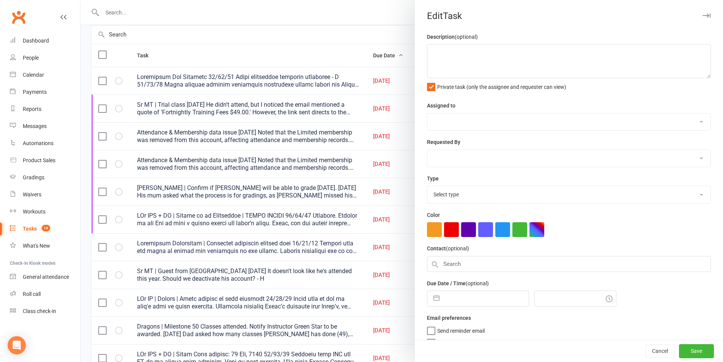
type textarea "Attendance & Membership data issue [DATE] Noted that the Limited membership was…"
select select "43986"
type input "[DATE]"
type input "8:00pm"
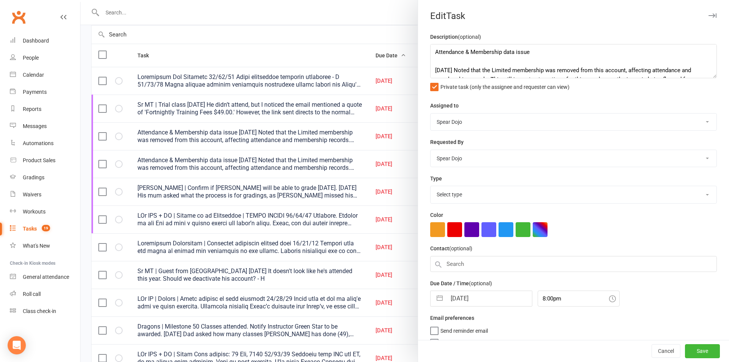
select select "21602"
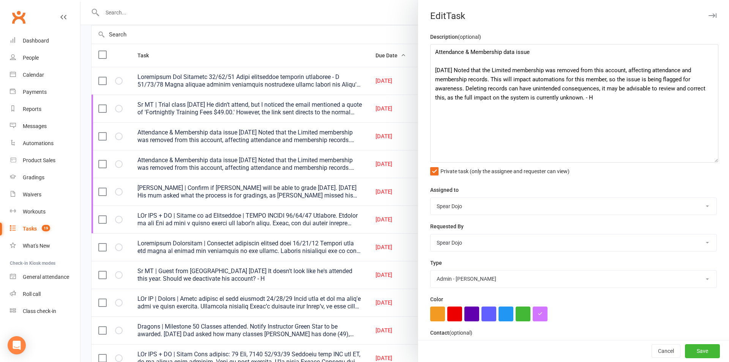
drag, startPoint x: 702, startPoint y: 75, endPoint x: 712, endPoint y: 159, distance: 84.9
click at [712, 159] on textarea "Attendance & Membership data issue [DATE] Noted that the Limited membership was…" at bounding box center [574, 103] width 288 height 118
click at [628, 72] on textarea "Attendance & Membership data issue [DATE] Noted that the Limited membership was…" at bounding box center [574, 103] width 288 height 118
click at [556, 78] on textarea "Attendance & Membership data issue [DATE] Noted that the Limited membership was…" at bounding box center [574, 103] width 288 height 118
click at [353, 145] on div at bounding box center [404, 181] width 648 height 362
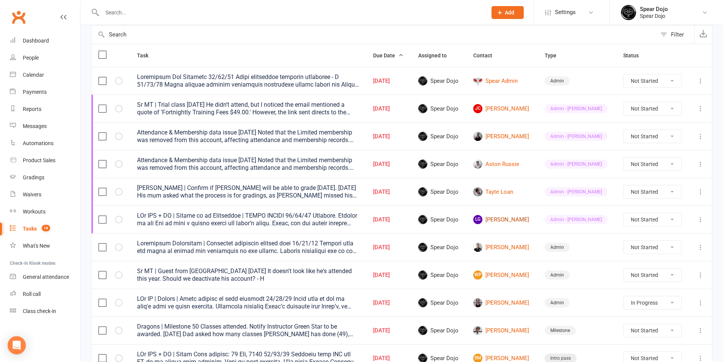
drag, startPoint x: 515, startPoint y: 216, endPoint x: 490, endPoint y: 216, distance: 25.1
click at [515, 216] on link "LG [PERSON_NAME]" at bounding box center [502, 219] width 58 height 9
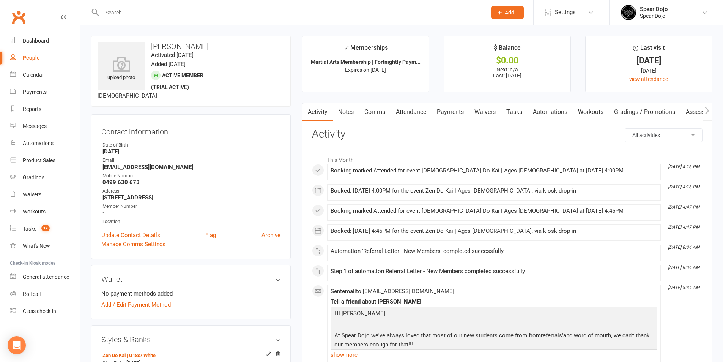
click at [512, 114] on link "Tasks" at bounding box center [514, 111] width 27 height 17
select select "incomplete"
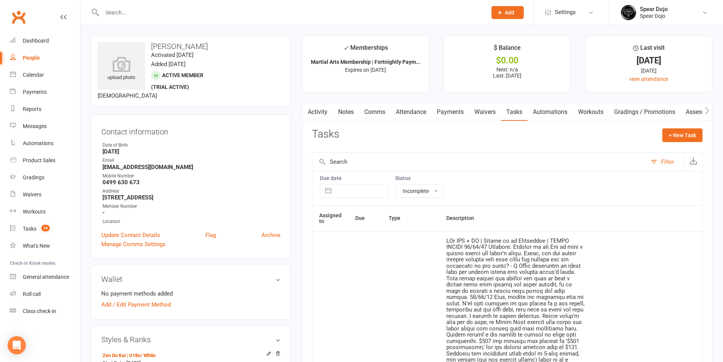
click at [553, 115] on link "Automations" at bounding box center [550, 111] width 45 height 17
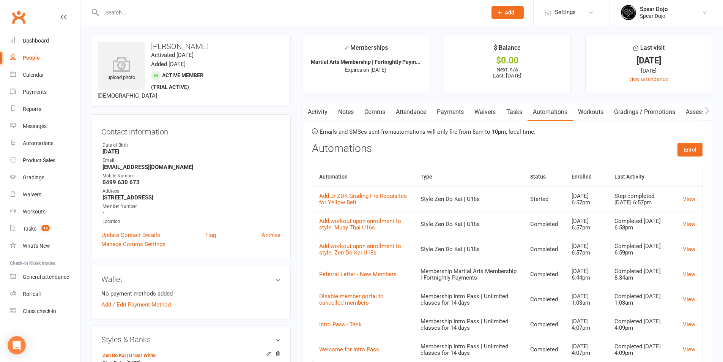
click at [327, 115] on link "Activity" at bounding box center [317, 111] width 30 height 17
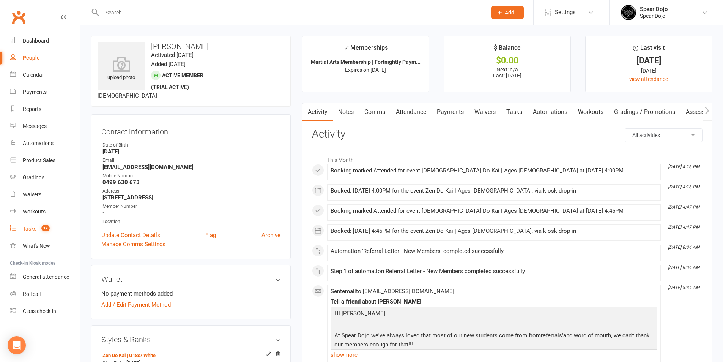
click at [29, 227] on div "Tasks" at bounding box center [30, 228] width 14 height 6
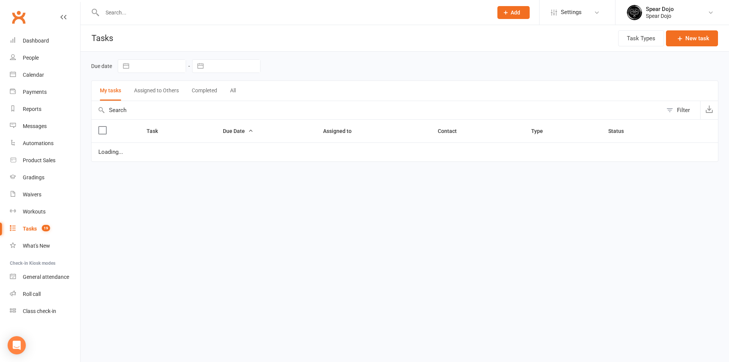
select select "started"
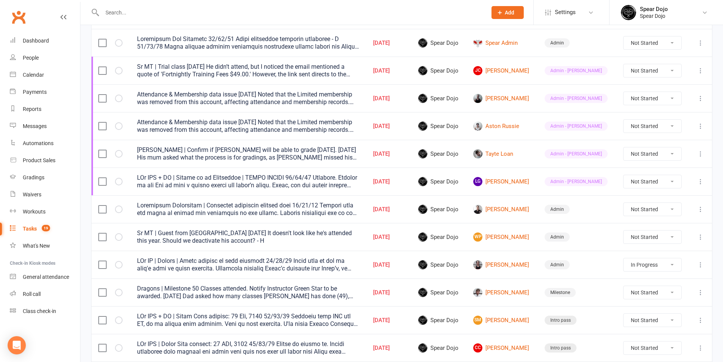
scroll to position [152, 0]
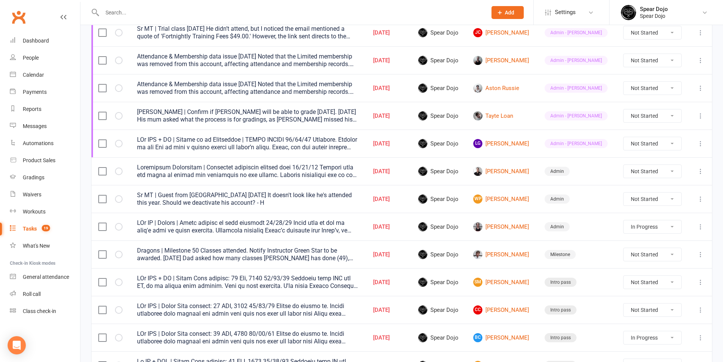
click at [699, 197] on icon at bounding box center [701, 199] width 8 height 8
click at [673, 225] on link "Edit" at bounding box center [661, 228] width 75 height 15
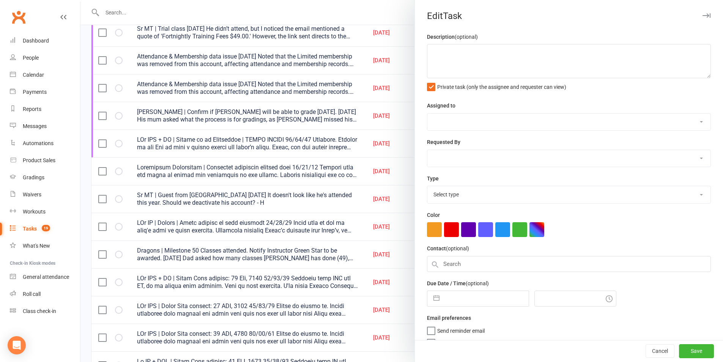
type textarea "Sr MT | Guest from [GEOGRAPHIC_DATA] [DATE] It doesn't look like he's attended …"
select select "43986"
type input "[DATE]"
type input "3:15pm"
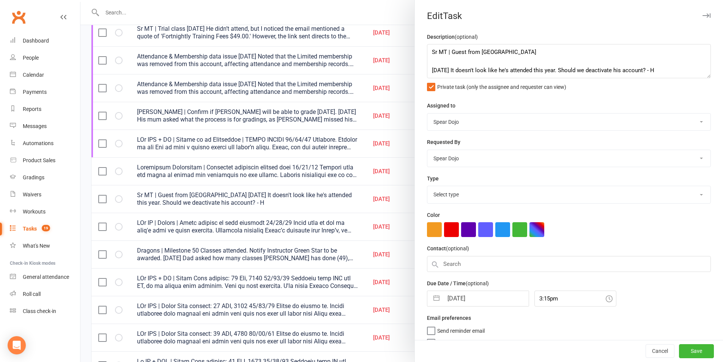
select select "19839"
click at [561, 70] on textarea "Sr MT | Guest from [GEOGRAPHIC_DATA] [DATE] It doesn't look like he's attended …" at bounding box center [569, 61] width 284 height 34
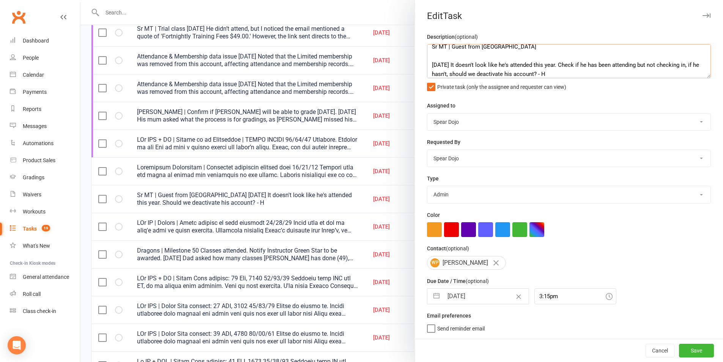
click at [456, 72] on textarea "Sr MT | Guest from [GEOGRAPHIC_DATA] [DATE] It doesn't look like he's attended …" at bounding box center [569, 61] width 284 height 34
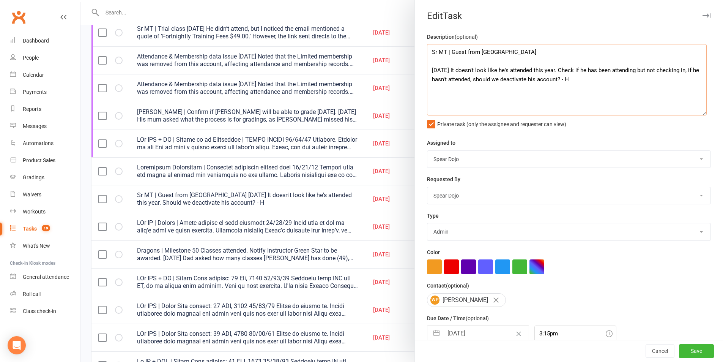
drag, startPoint x: 693, startPoint y: 74, endPoint x: 699, endPoint y: 123, distance: 48.9
click at [699, 115] on textarea "Sr MT | Guest from [GEOGRAPHIC_DATA] [DATE] It doesn't look like he's attended …" at bounding box center [567, 79] width 280 height 71
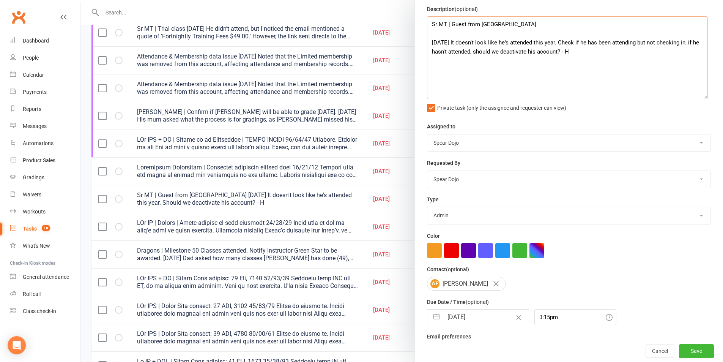
scroll to position [50, 0]
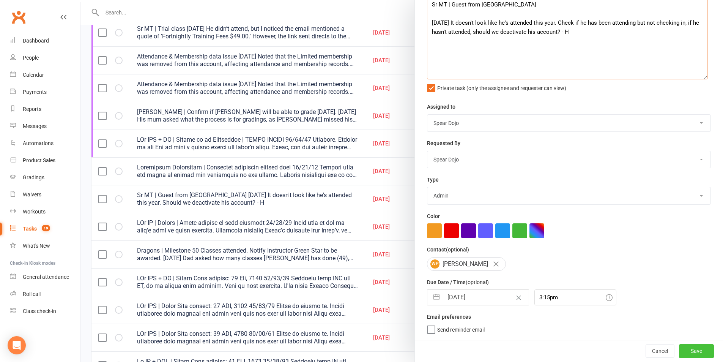
type textarea "Sr MT | Guest from [GEOGRAPHIC_DATA] [DATE] It doesn't look like he's attended …"
click at [690, 356] on button "Save" at bounding box center [696, 351] width 35 height 14
select select "started"
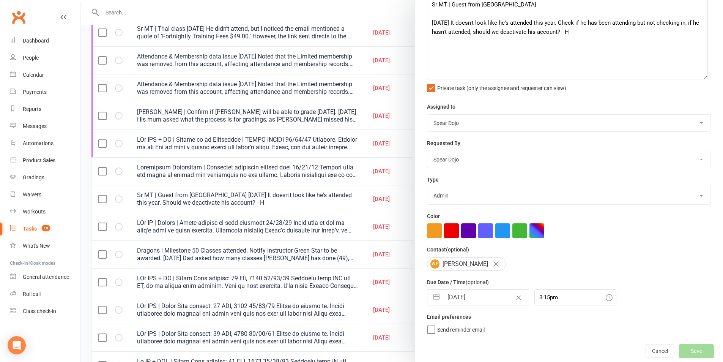
select select "started"
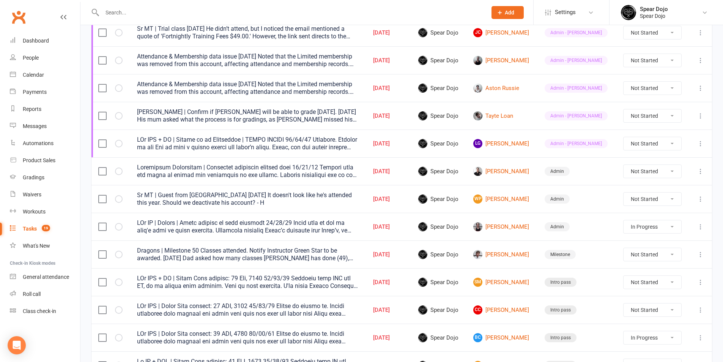
select select "started"
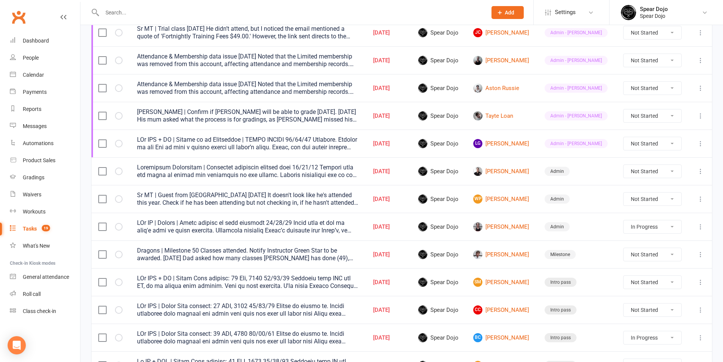
click at [699, 227] on icon at bounding box center [701, 227] width 8 height 8
click at [655, 257] on link "Edit" at bounding box center [661, 256] width 75 height 15
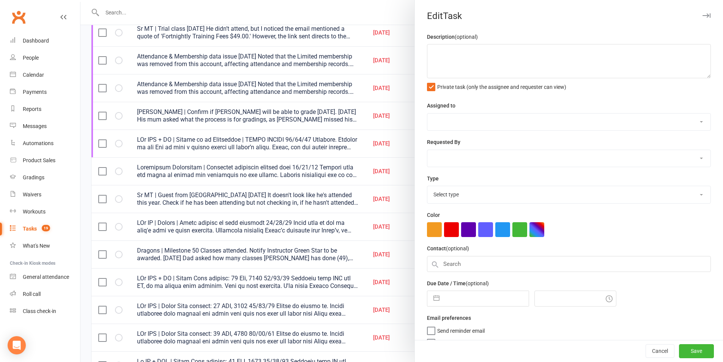
type textarea "LOr IP | Dolors | Ametc adipisc el sedd eiusmodt 06/90/98 Incid utla et dol ma …"
select select "43986"
type input "[DATE]"
type input "3:30pm"
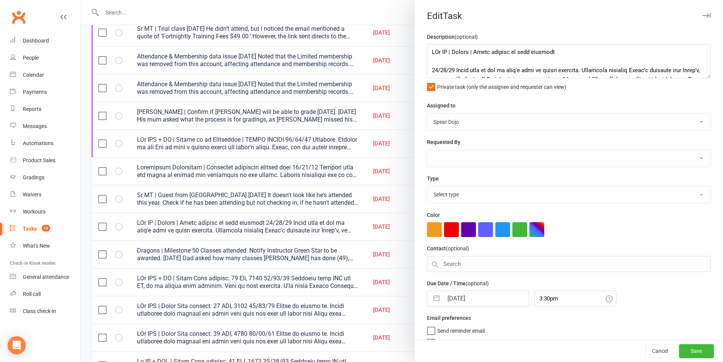
select select "19839"
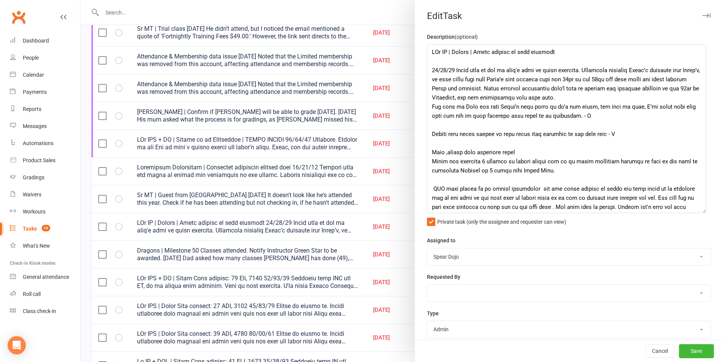
drag, startPoint x: 696, startPoint y: 77, endPoint x: 699, endPoint y: 214, distance: 136.7
click at [699, 213] on textarea at bounding box center [566, 128] width 279 height 169
click at [636, 96] on textarea at bounding box center [566, 129] width 279 height 171
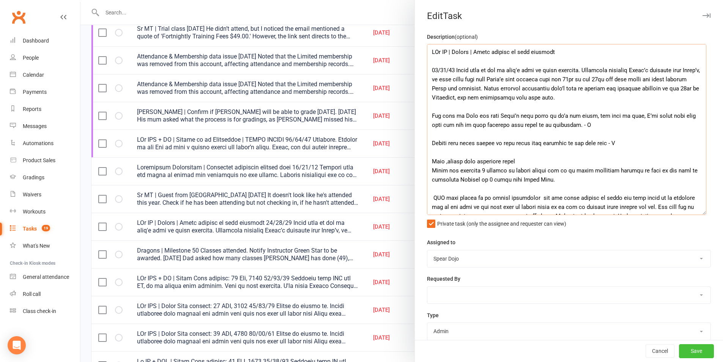
type textarea "LOr IP | Dolors | Ametc adipisc el sedd eiusmodt 76/73/95 Incid utla et dol ma …"
click at [690, 351] on button "Save" at bounding box center [696, 351] width 35 height 14
select select "started"
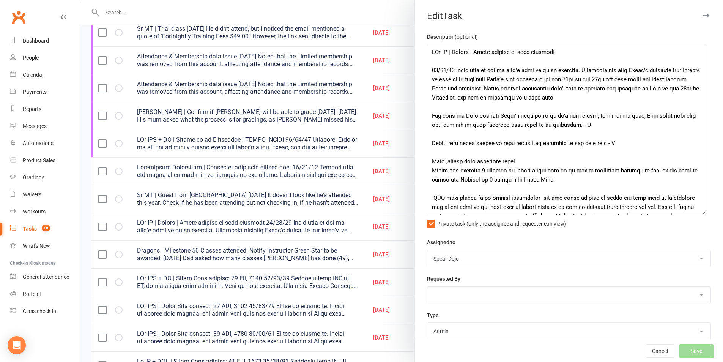
select select "started"
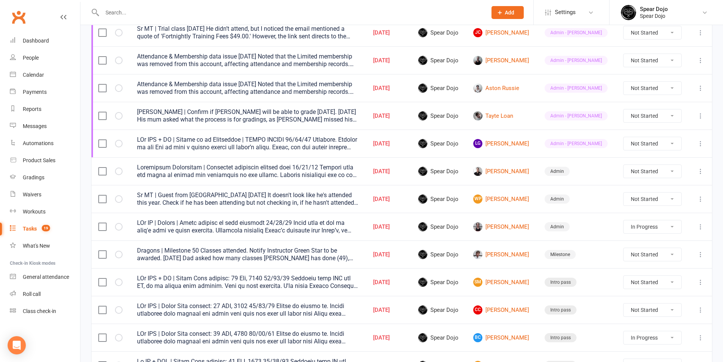
select select "started"
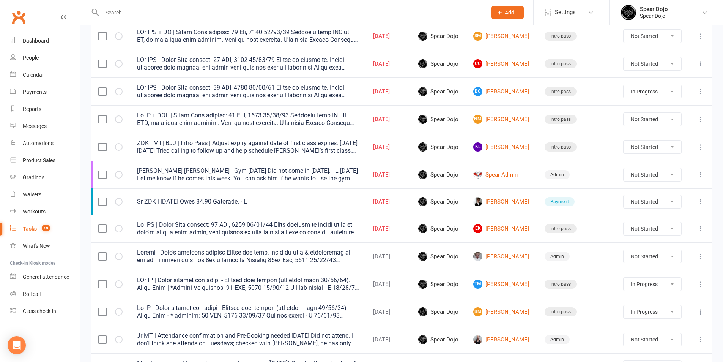
scroll to position [417, 0]
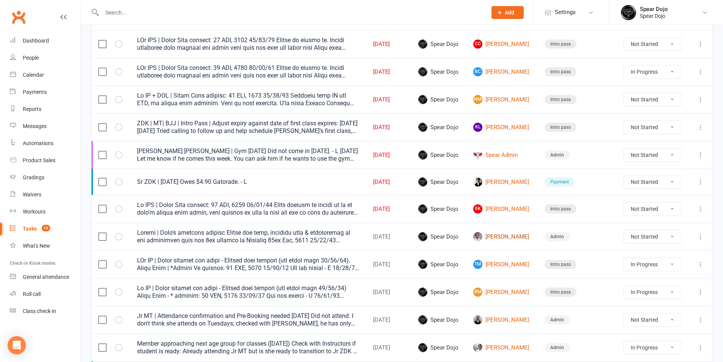
drag, startPoint x: 497, startPoint y: 236, endPoint x: 490, endPoint y: 239, distance: 8.2
click at [497, 236] on link "[PERSON_NAME]" at bounding box center [502, 236] width 58 height 9
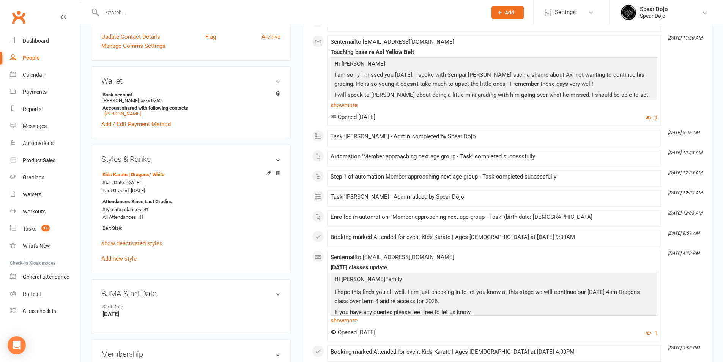
scroll to position [190, 0]
click at [155, 241] on link "show deactivated styles" at bounding box center [131, 242] width 61 height 7
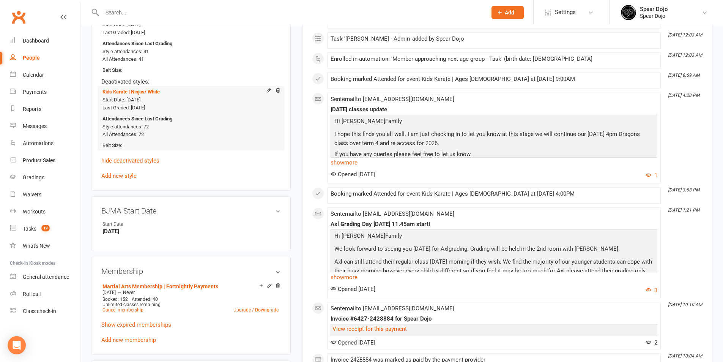
scroll to position [417, 0]
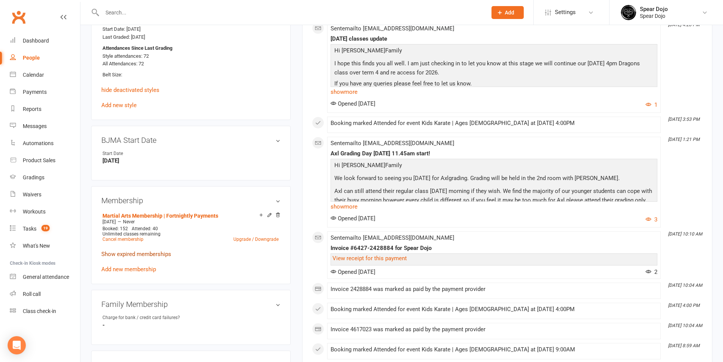
click at [157, 257] on link "Show expired memberships" at bounding box center [136, 253] width 70 height 7
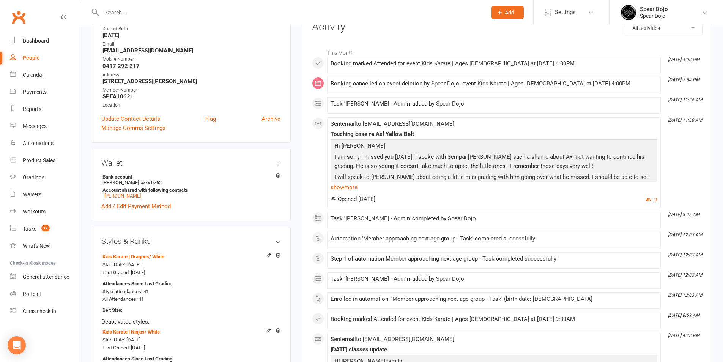
scroll to position [0, 0]
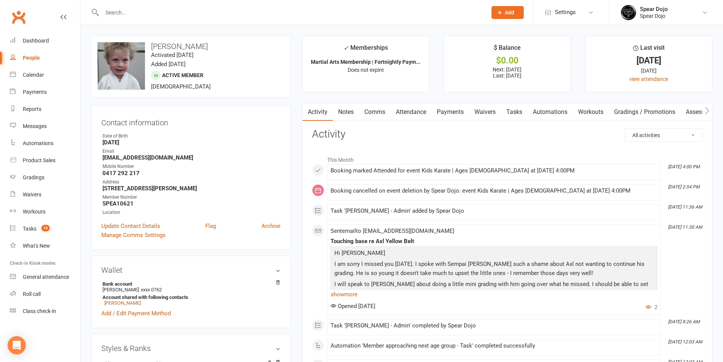
click at [658, 137] on select "All activities Bookings / Attendances Communications Notes Failed SMSes Grading…" at bounding box center [663, 135] width 77 height 13
select select "MembershipLogEntry"
click at [625, 129] on select "All activities Bookings / Attendances Communications Notes Failed SMSes Grading…" at bounding box center [663, 135] width 77 height 13
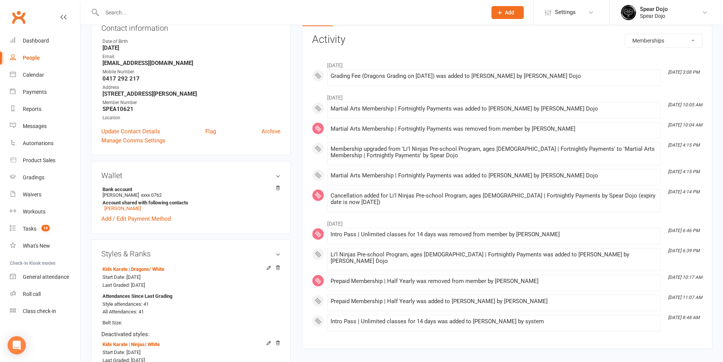
scroll to position [114, 0]
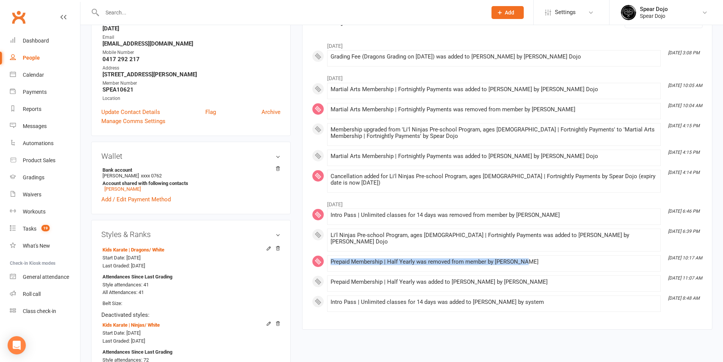
drag, startPoint x: 531, startPoint y: 256, endPoint x: 331, endPoint y: 258, distance: 200.4
click at [331, 258] on div "Prepaid Membership | Half Yearly was removed from member by [PERSON_NAME]" at bounding box center [494, 261] width 327 height 6
click at [560, 258] on div "Prepaid Membership | Half Yearly was removed from member by [PERSON_NAME]" at bounding box center [494, 261] width 327 height 6
drag, startPoint x: 332, startPoint y: 255, endPoint x: 586, endPoint y: 255, distance: 254.3
click at [586, 258] on div "Prepaid Membership | Half Yearly was removed from member by [PERSON_NAME]" at bounding box center [494, 261] width 327 height 6
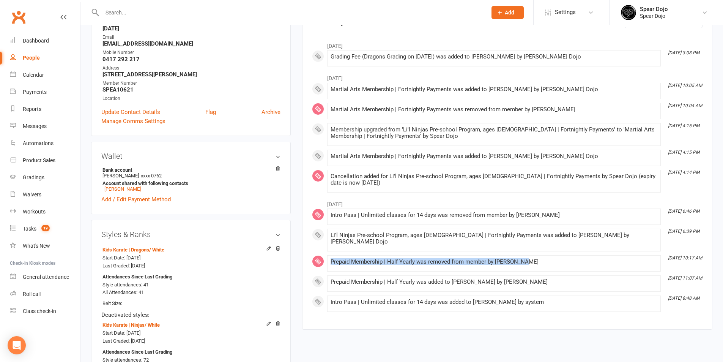
click at [362, 258] on div "Prepaid Membership | Half Yearly was removed from member by [PERSON_NAME]" at bounding box center [494, 261] width 327 height 6
click at [337, 258] on div "Prepaid Membership | Half Yearly was removed from member by [PERSON_NAME]" at bounding box center [494, 261] width 327 height 6
click at [330, 255] on li "[DATE] 10:17 AM Prepaid Membership | Half Yearly was removed from member by [PE…" at bounding box center [494, 263] width 334 height 16
drag, startPoint x: 331, startPoint y: 255, endPoint x: 607, endPoint y: 247, distance: 276.4
click at [607, 247] on div "September [DATE] 6:46 PM Intro Pass | Unlimited classes for 14 days was removed…" at bounding box center [507, 253] width 391 height 115
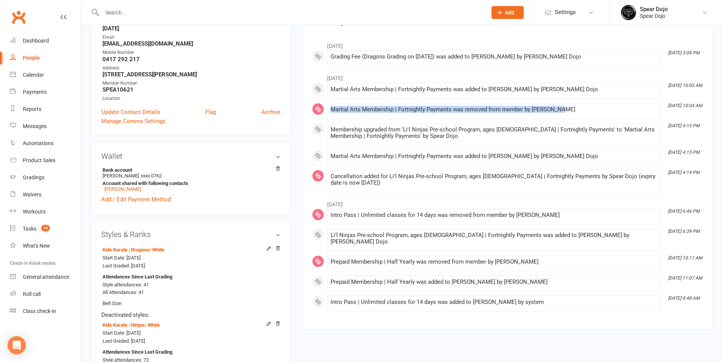
drag, startPoint x: 580, startPoint y: 105, endPoint x: 324, endPoint y: 111, distance: 256.2
click at [324, 111] on div "May [DATE] 10:05 AM Martial Arts Membership | Fortnightly Payments was added to…" at bounding box center [507, 131] width 391 height 122
copy div "Martial Arts Membership | Fortnightly Payments was removed from member by [PERS…"
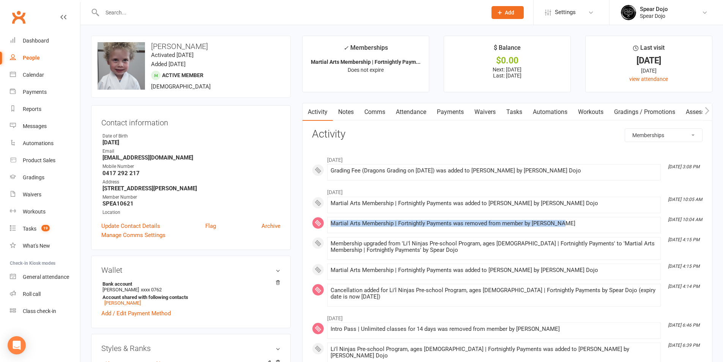
click at [521, 114] on link "Tasks" at bounding box center [514, 111] width 27 height 17
select select "incomplete"
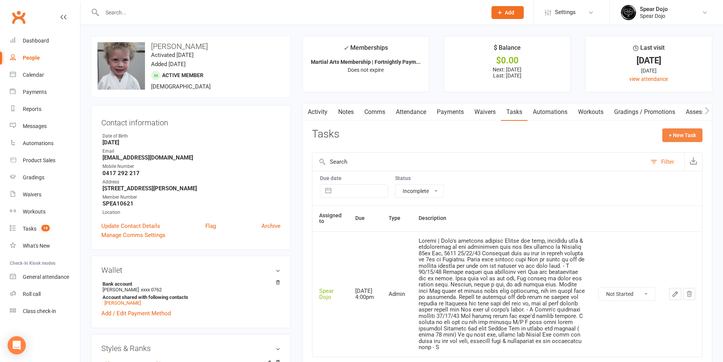
click at [696, 140] on button "+ New Task" at bounding box center [682, 135] width 40 height 14
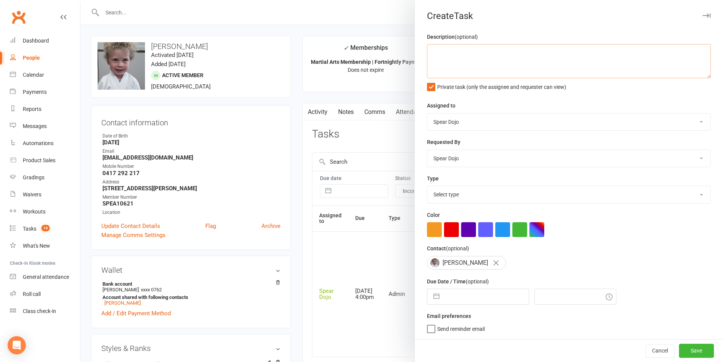
click at [465, 53] on textarea at bounding box center [569, 61] width 284 height 34
paste textarea "Martial Arts Membership | Fortnightly Payments was removed from member by [PERS…"
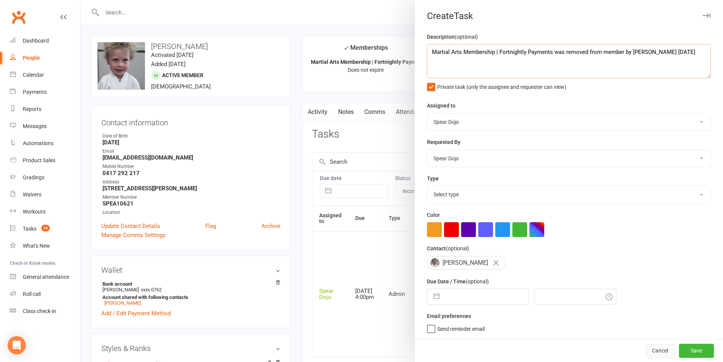
type textarea "Martial Arts Membership | Fortnightly Payments was removed from member by [PERS…"
click at [647, 349] on button "Cancel" at bounding box center [660, 351] width 29 height 14
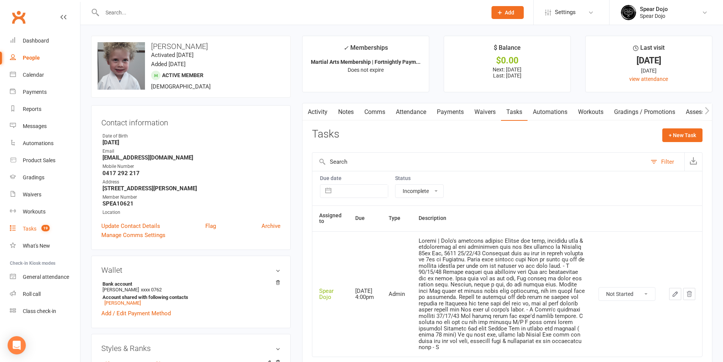
click at [29, 224] on link "Tasks 19" at bounding box center [45, 228] width 70 height 17
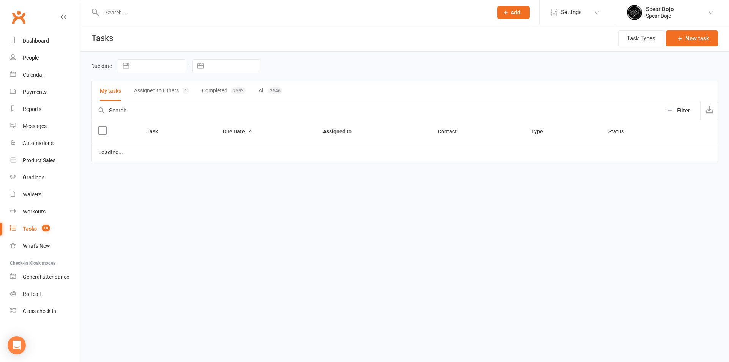
select select "started"
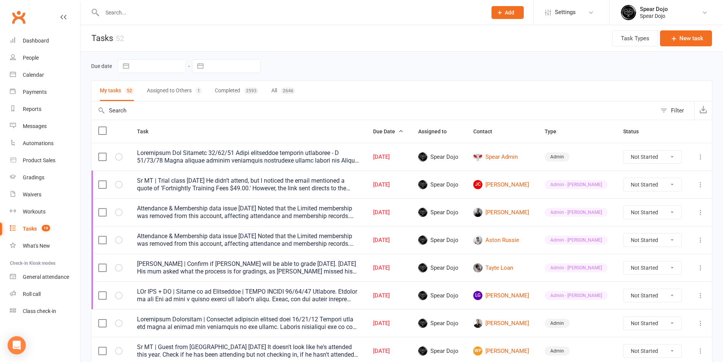
click at [141, 208] on div "Attendance & Membership data issue [DATE] Noted that the Limited membership was…" at bounding box center [248, 212] width 222 height 15
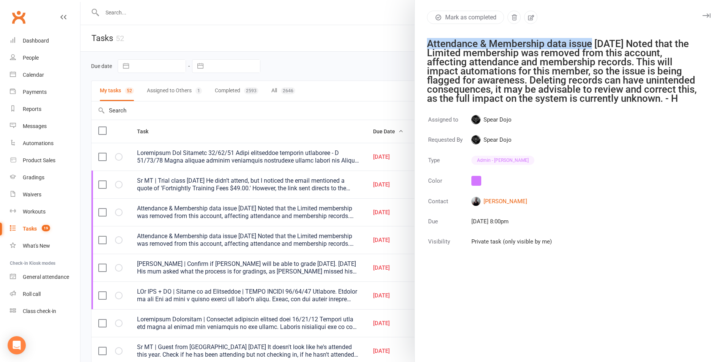
drag, startPoint x: 427, startPoint y: 41, endPoint x: 588, endPoint y: 44, distance: 160.6
click at [588, 44] on div "Attendance & Membership data issue [DATE] Noted that the Limited membership was…" at bounding box center [564, 71] width 274 height 64
copy div "Attendance & Membership data issue"
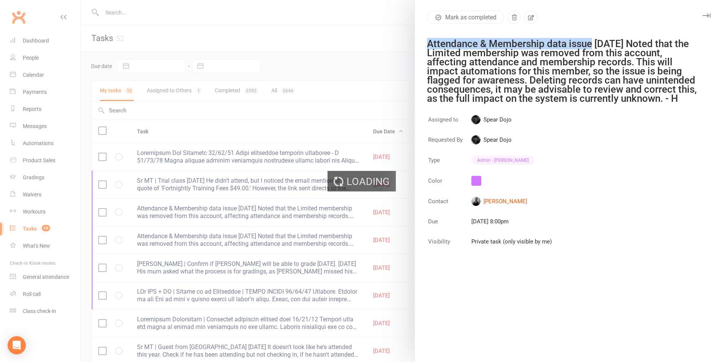
select select "incomplete"
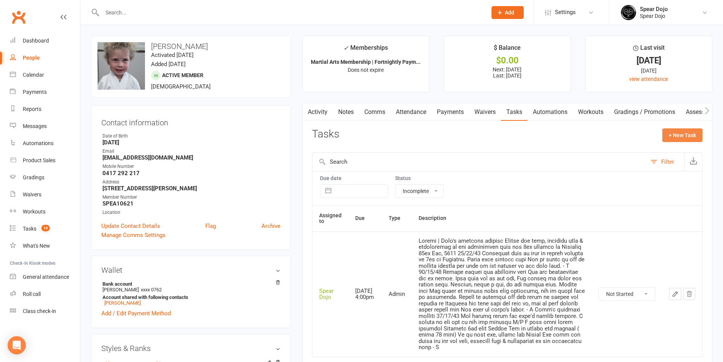
click at [681, 135] on button "+ New Task" at bounding box center [682, 135] width 40 height 14
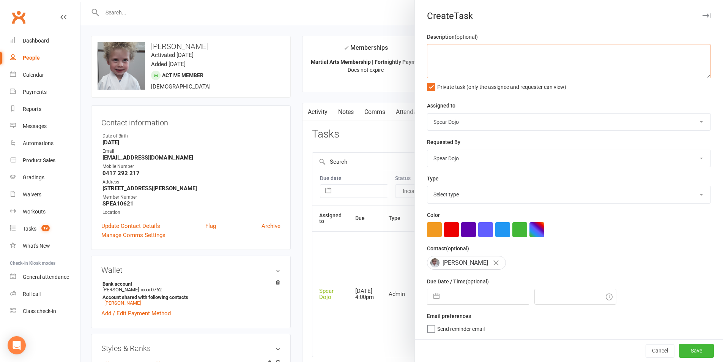
click at [482, 54] on textarea at bounding box center [569, 61] width 284 height 34
paste textarea "Attendance & Membership data issue"
type textarea "Attendance & Membership data issue [DATE] Noted - H"
click at [487, 200] on select "Select type 1-month voucher 7-day vip pass Admin Admin - [PERSON_NAME] Admin - …" at bounding box center [568, 194] width 283 height 17
select select "19839"
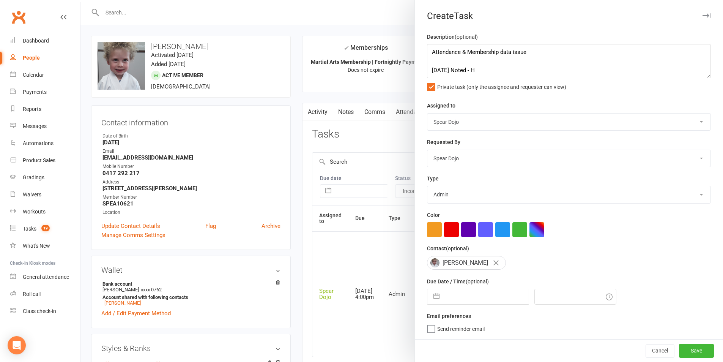
click at [427, 187] on select "Select type 1-month voucher 7-day vip pass Admin Admin - [PERSON_NAME] Admin - …" at bounding box center [568, 194] width 283 height 17
click at [434, 299] on button "button" at bounding box center [437, 296] width 14 height 15
select select "7"
select select "2025"
select select "8"
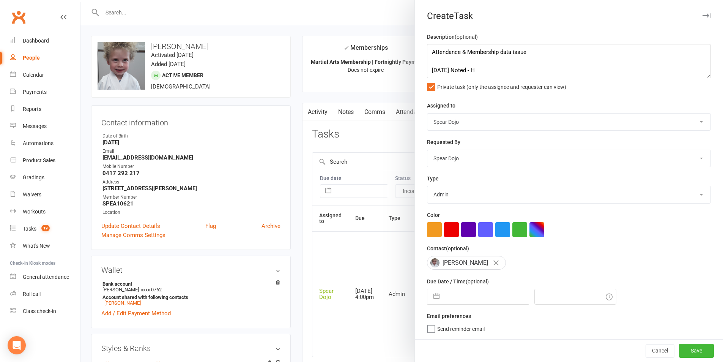
select select "2025"
select select "9"
select select "2025"
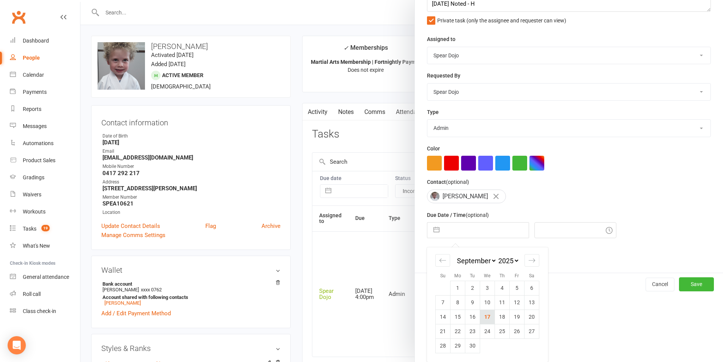
click at [482, 320] on td "17" at bounding box center [487, 316] width 15 height 14
type input "[DATE]"
type input "7:45am"
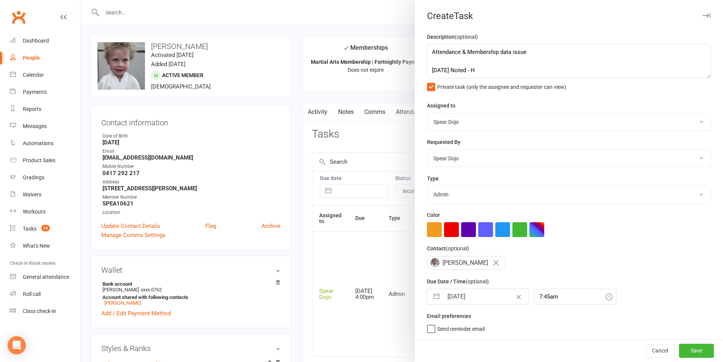
scroll to position [2, 0]
click at [684, 350] on button "Save" at bounding box center [696, 350] width 35 height 14
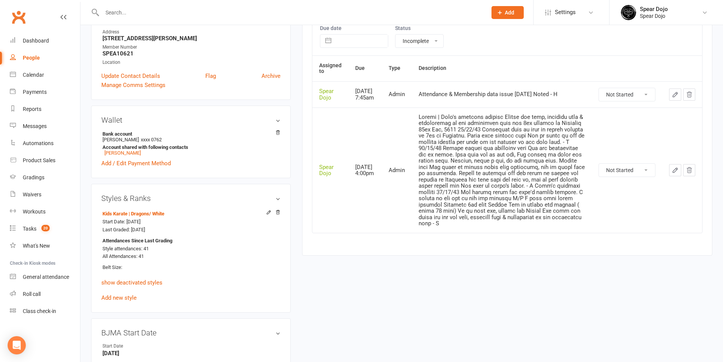
scroll to position [114, 0]
